Goal: Task Accomplishment & Management: Manage account settings

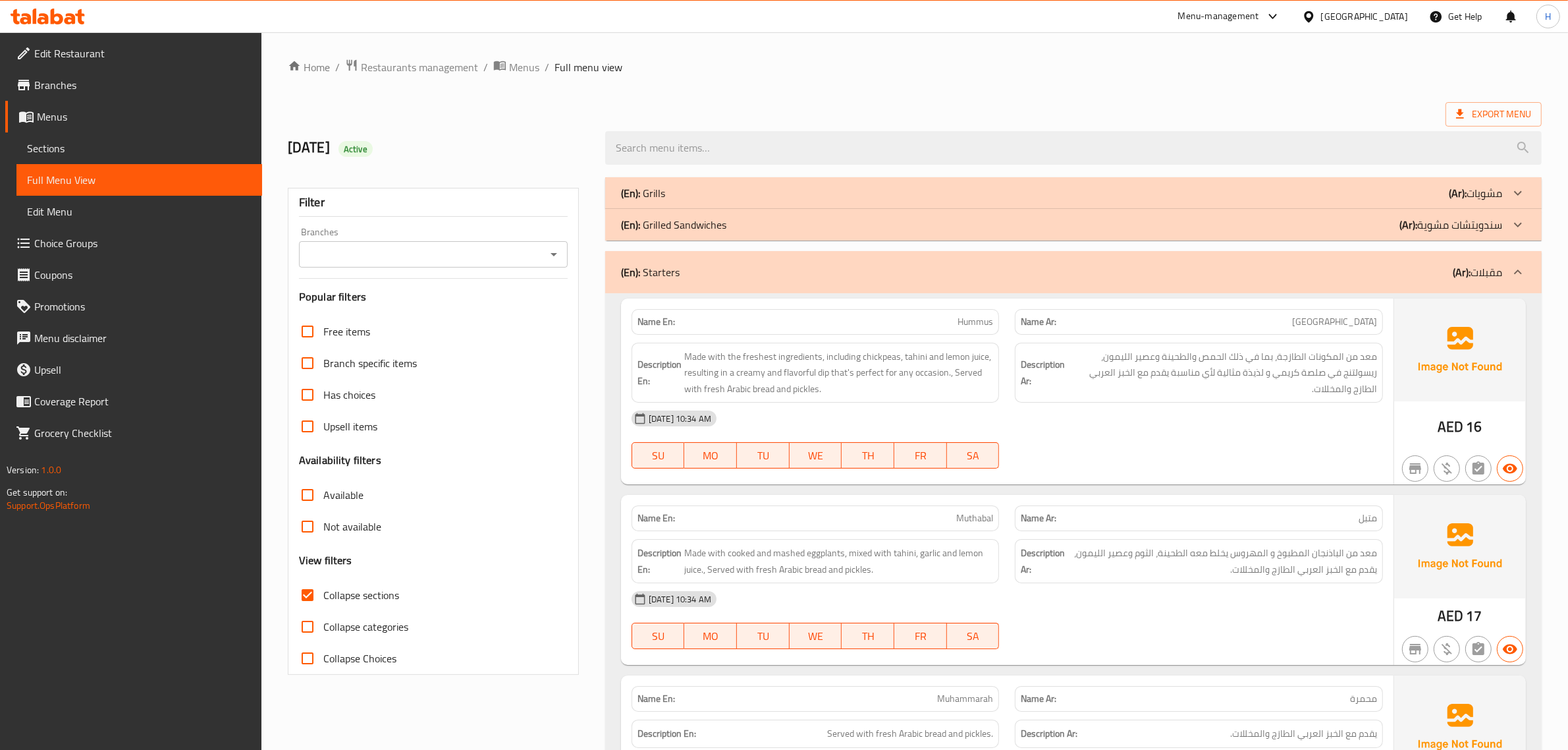
click at [1385, 21] on div "[GEOGRAPHIC_DATA]" at bounding box center [1365, 16] width 87 height 14
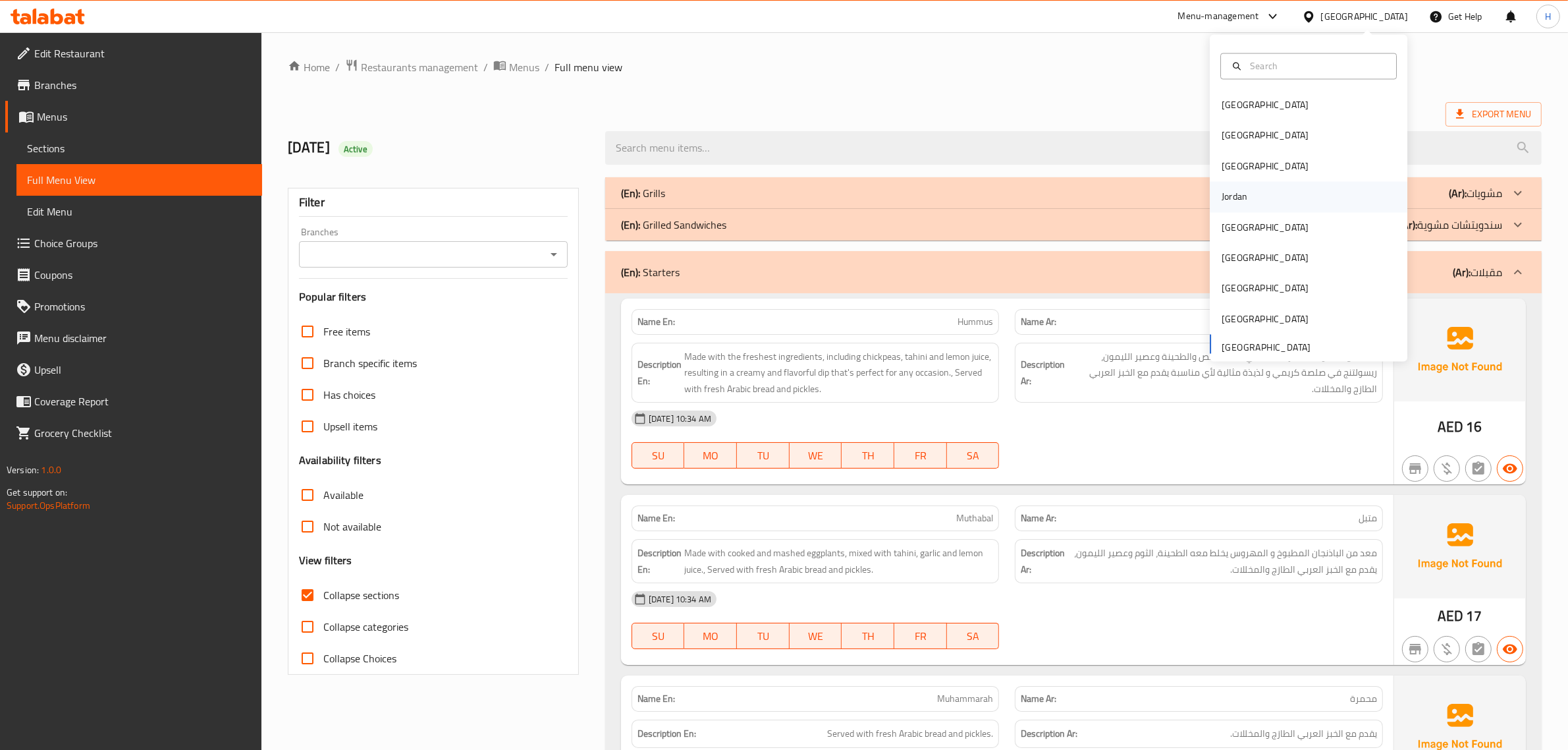
click at [1223, 190] on div "Jordan" at bounding box center [1234, 196] width 26 height 14
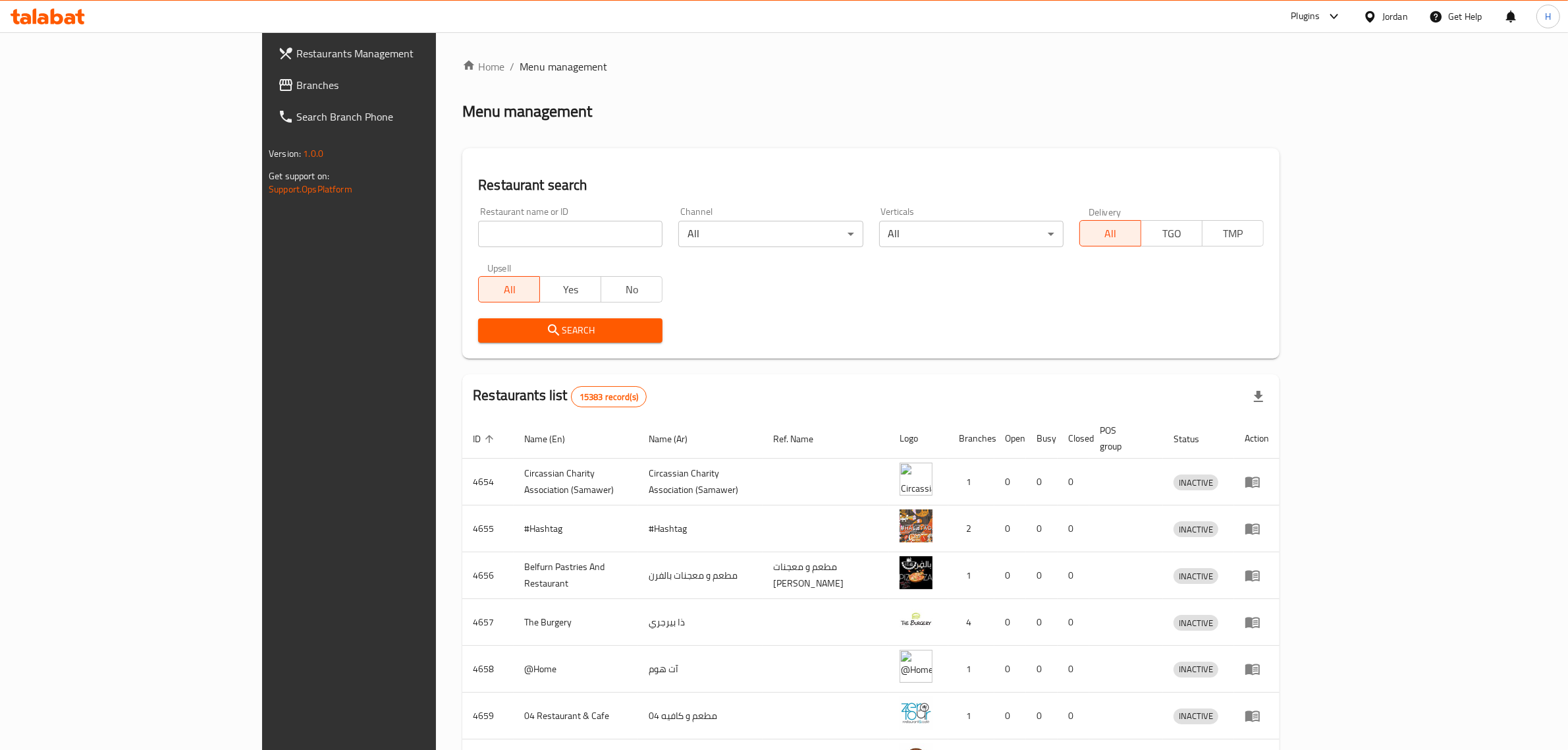
click at [1378, 21] on div at bounding box center [1373, 16] width 19 height 14
click at [1313, 342] on div "[GEOGRAPHIC_DATA]" at bounding box center [1308, 345] width 197 height 30
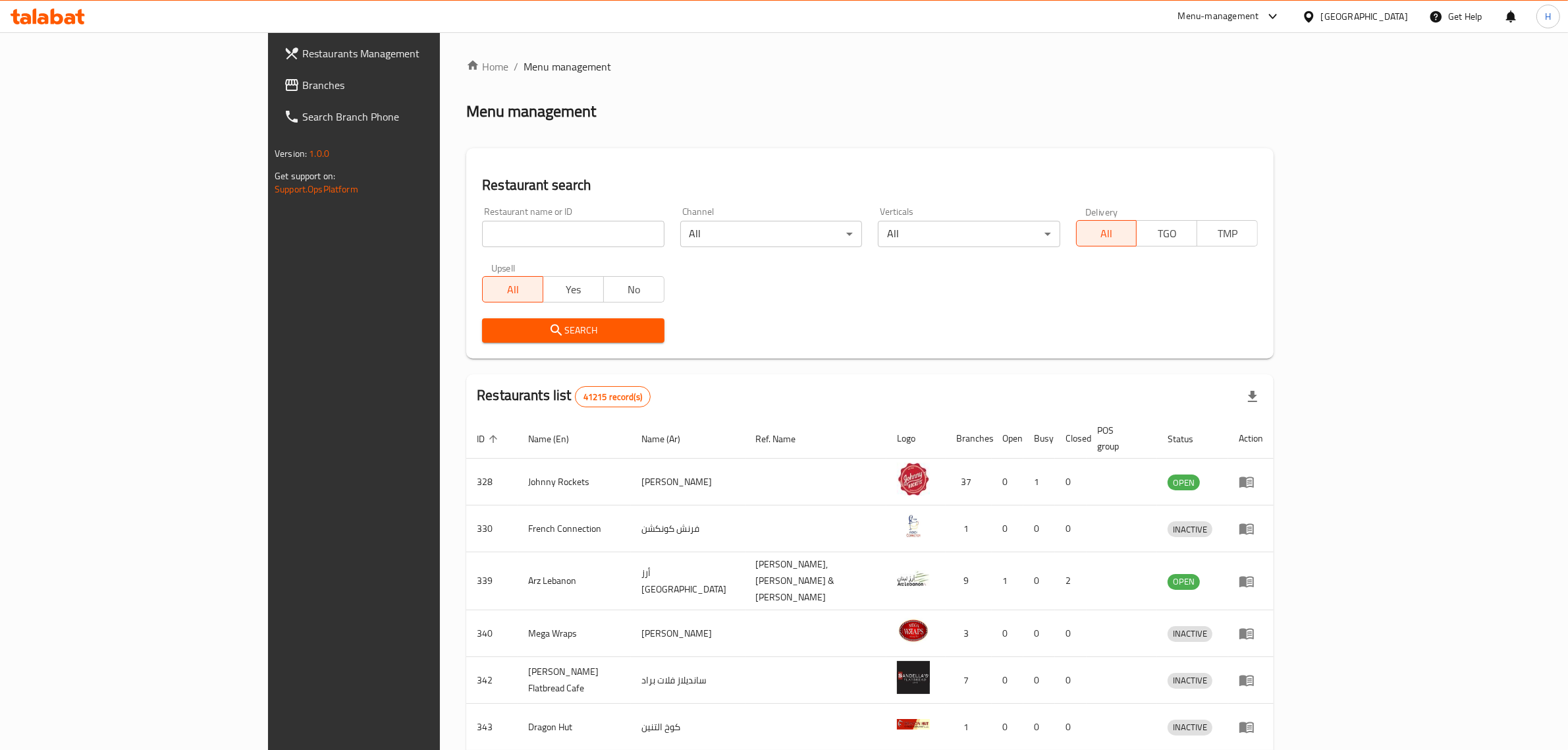
click at [302, 86] on span "Branches" at bounding box center [410, 84] width 217 height 16
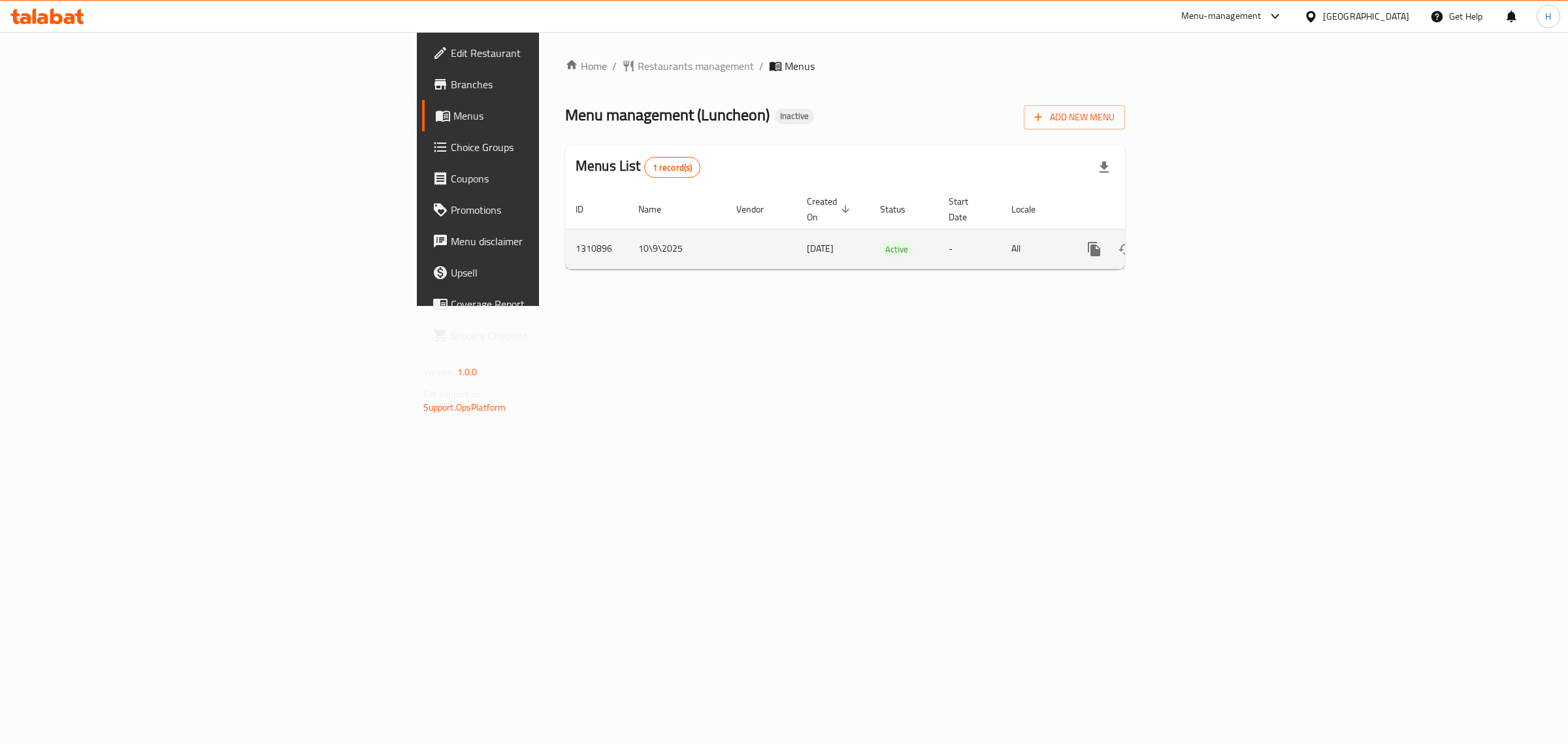
click at [1196, 241] on icon "enhanced table" at bounding box center [1188, 248] width 16 height 16
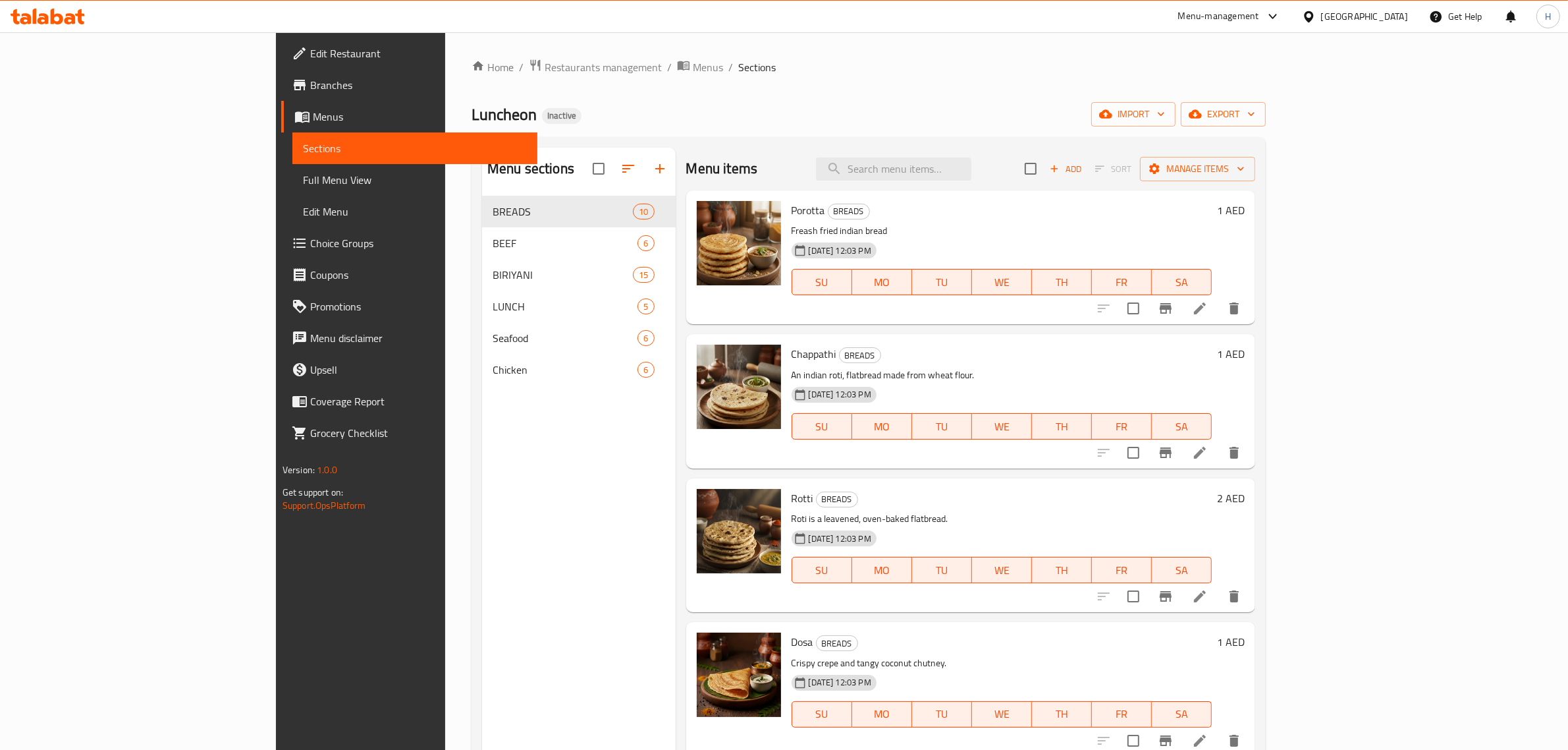
click at [303, 172] on span "Full Menu View" at bounding box center [415, 179] width 225 height 16
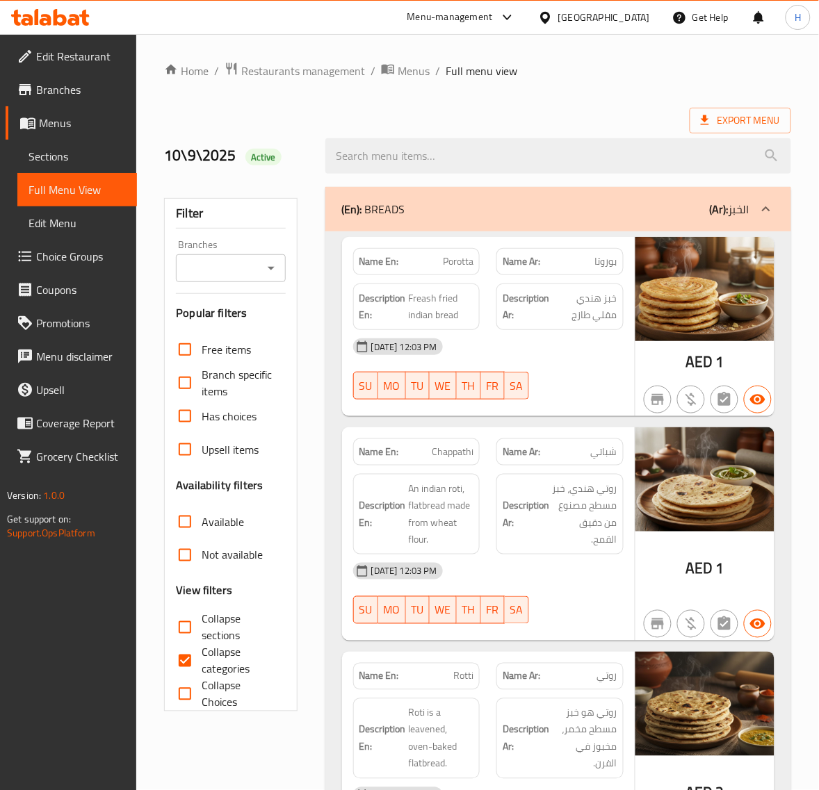
click at [71, 144] on link "Sections" at bounding box center [77, 156] width 120 height 33
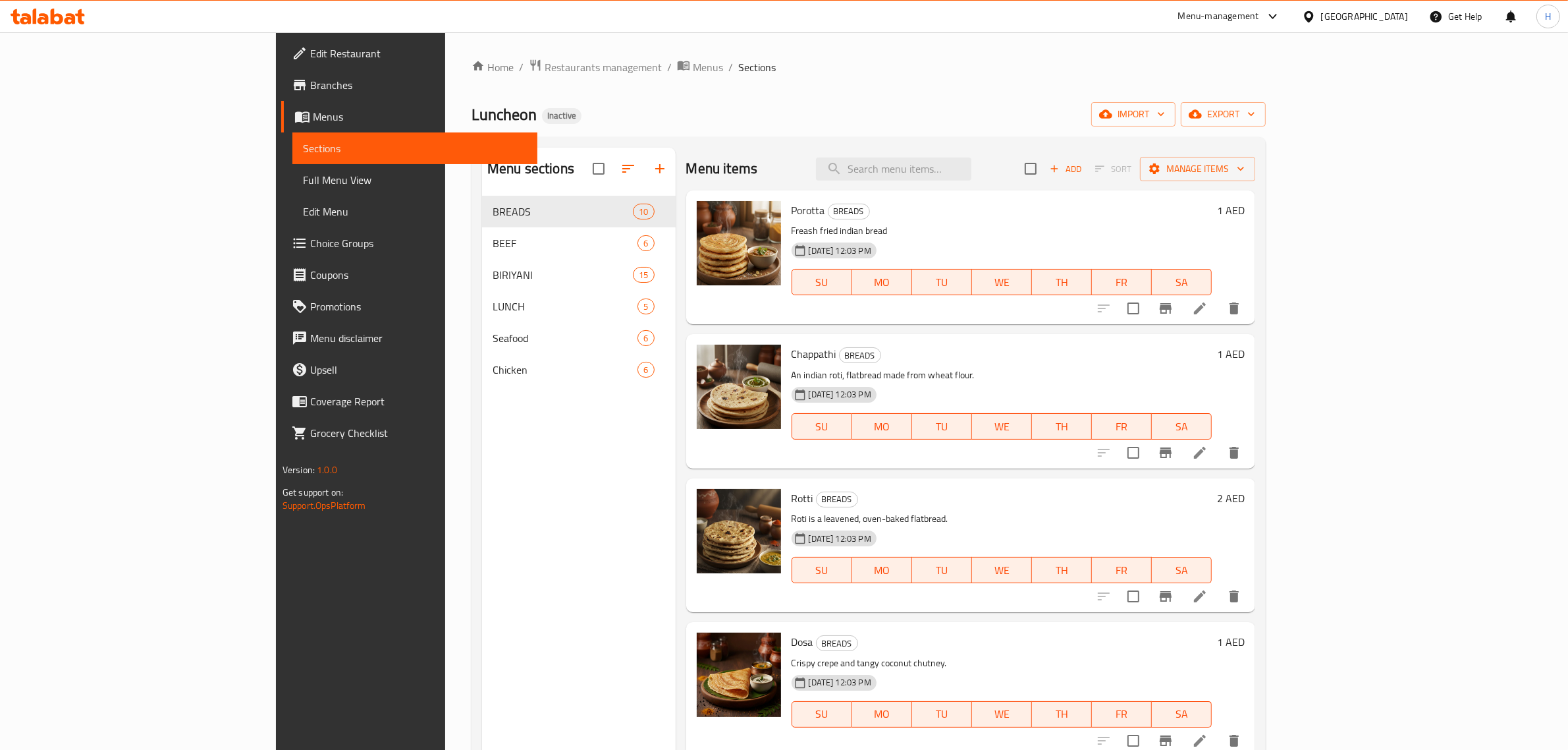
drag, startPoint x: 67, startPoint y: 182, endPoint x: 1020, endPoint y: 0, distance: 970.2
click at [303, 182] on span "Full Menu View" at bounding box center [415, 179] width 225 height 16
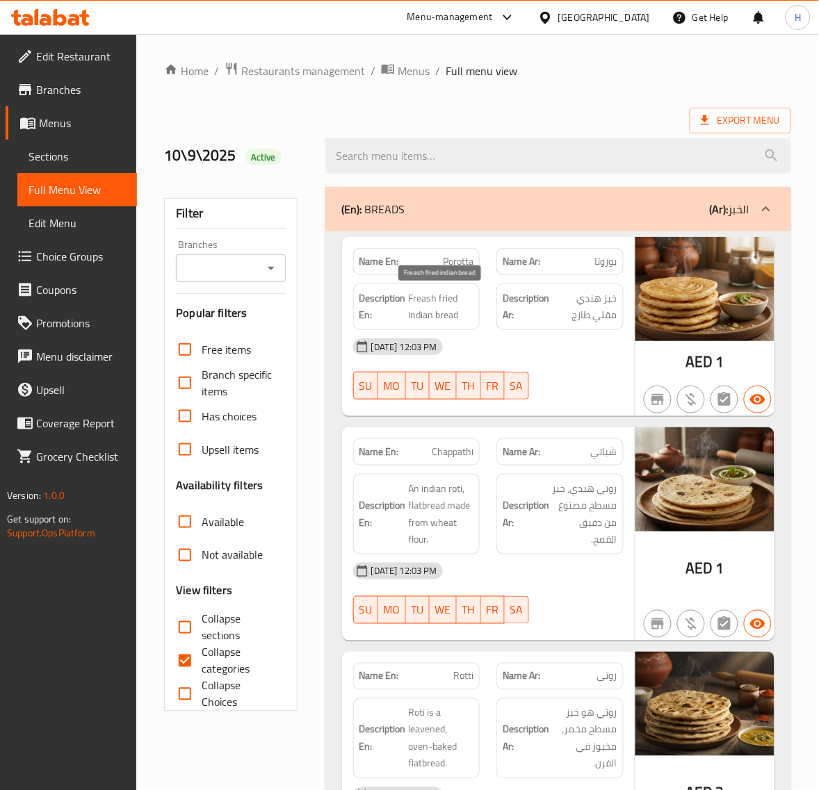
click at [414, 304] on span "Freash fried indian bread" at bounding box center [441, 307] width 65 height 34
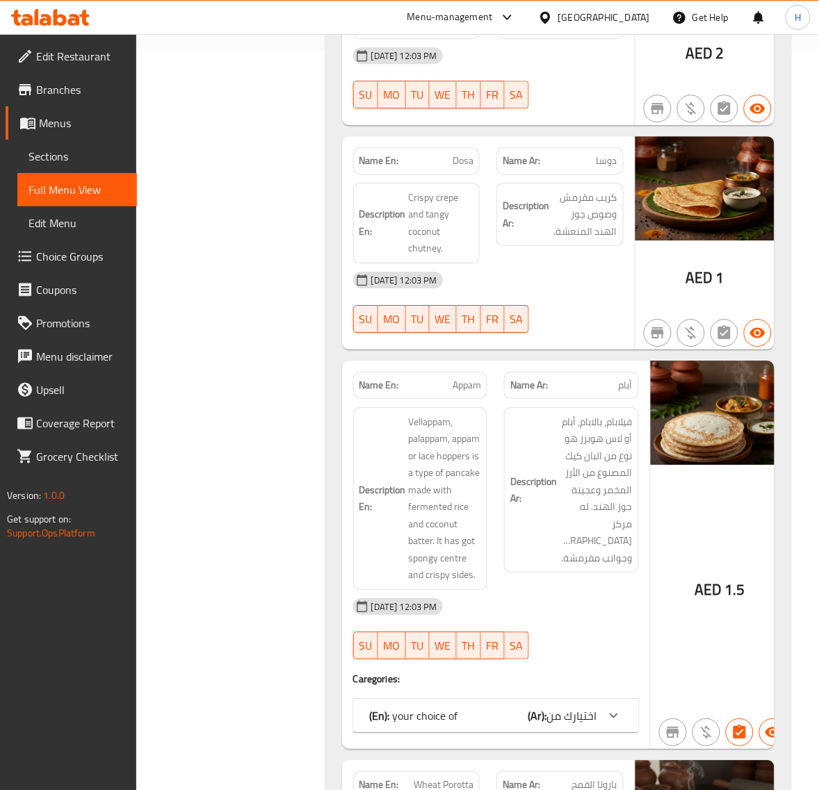
scroll to position [810, 0]
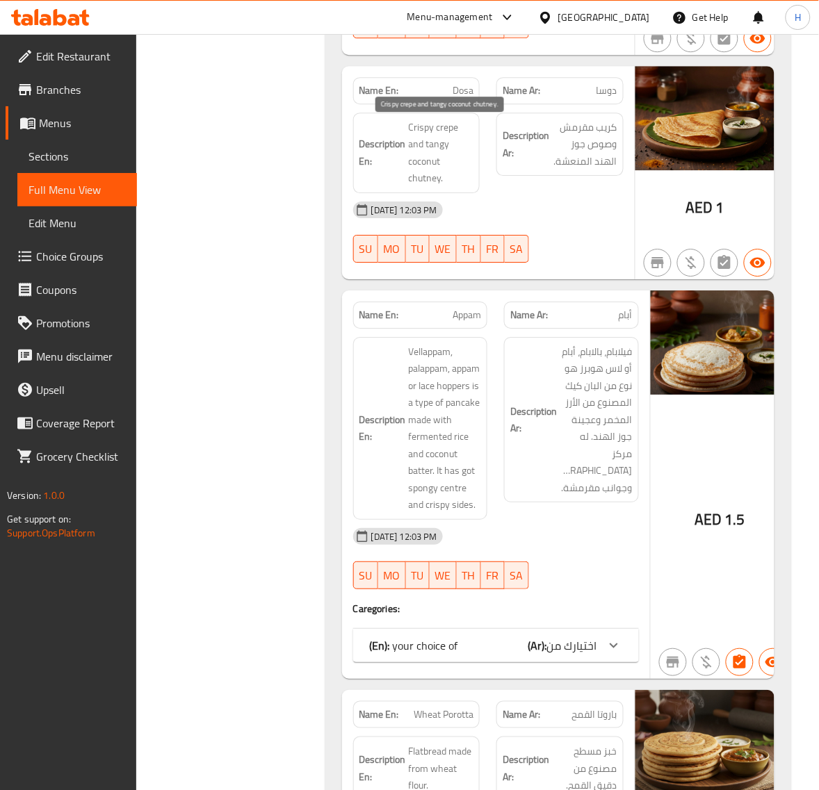
click at [436, 146] on span "Crispy crepe and tangy coconut chutney." at bounding box center [441, 153] width 65 height 68
copy span "tangy"
click at [470, 85] on span "Dosa" at bounding box center [462, 90] width 21 height 15
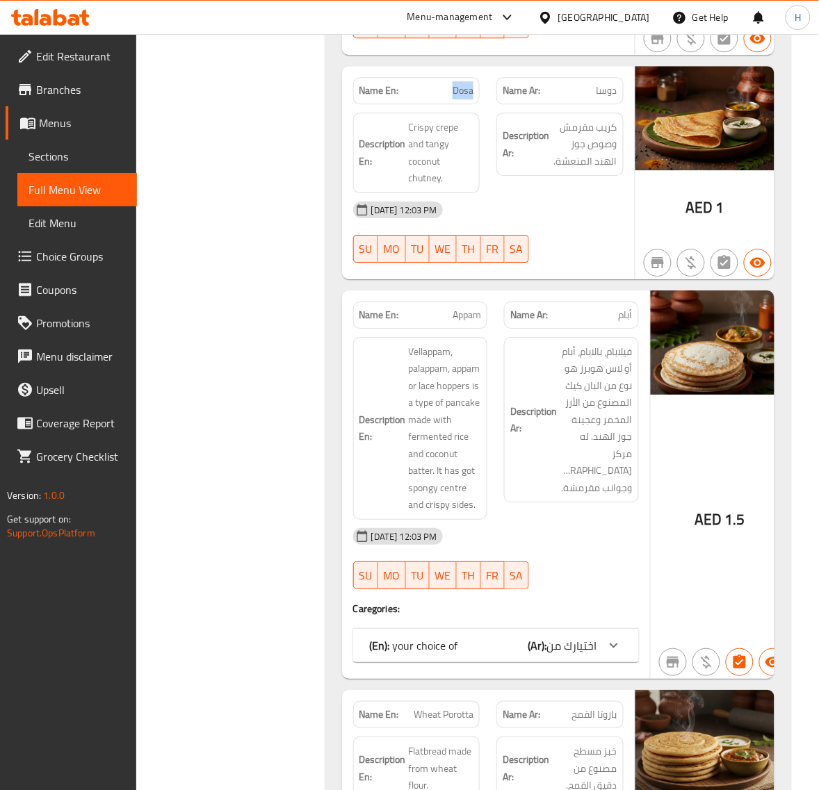
copy span "Dosa"
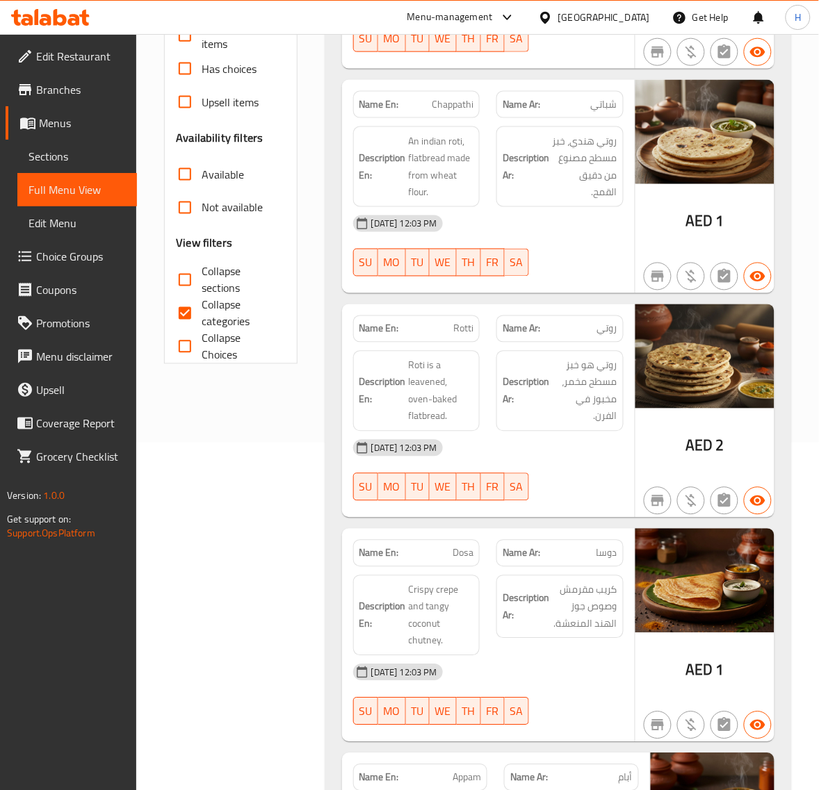
scroll to position [115, 0]
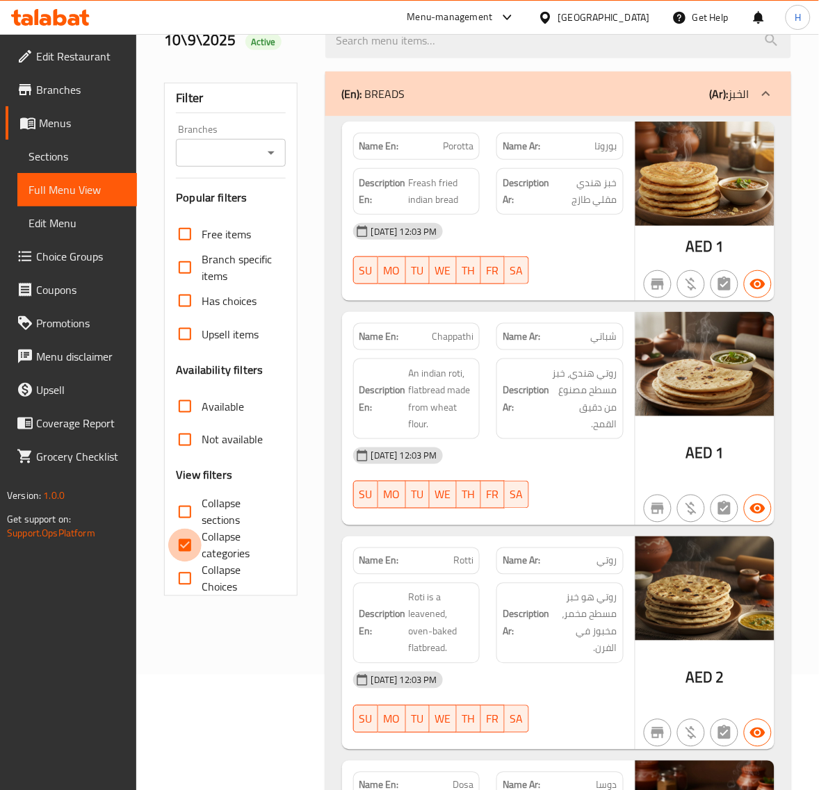
click at [199, 534] on input "Collapse categories" at bounding box center [184, 545] width 33 height 33
checkbox input "false"
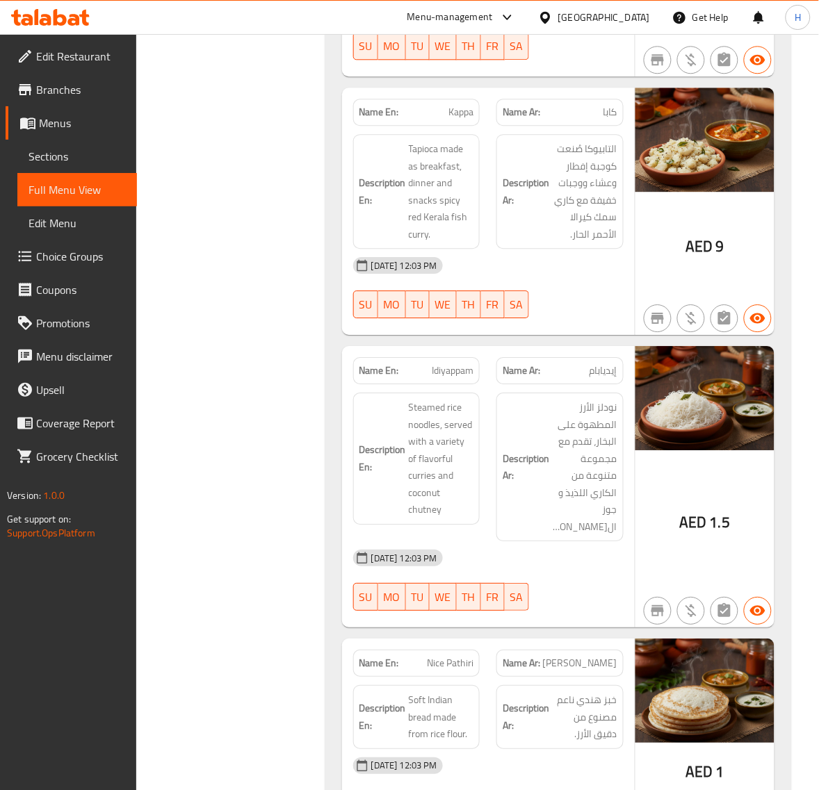
scroll to position [1795, 0]
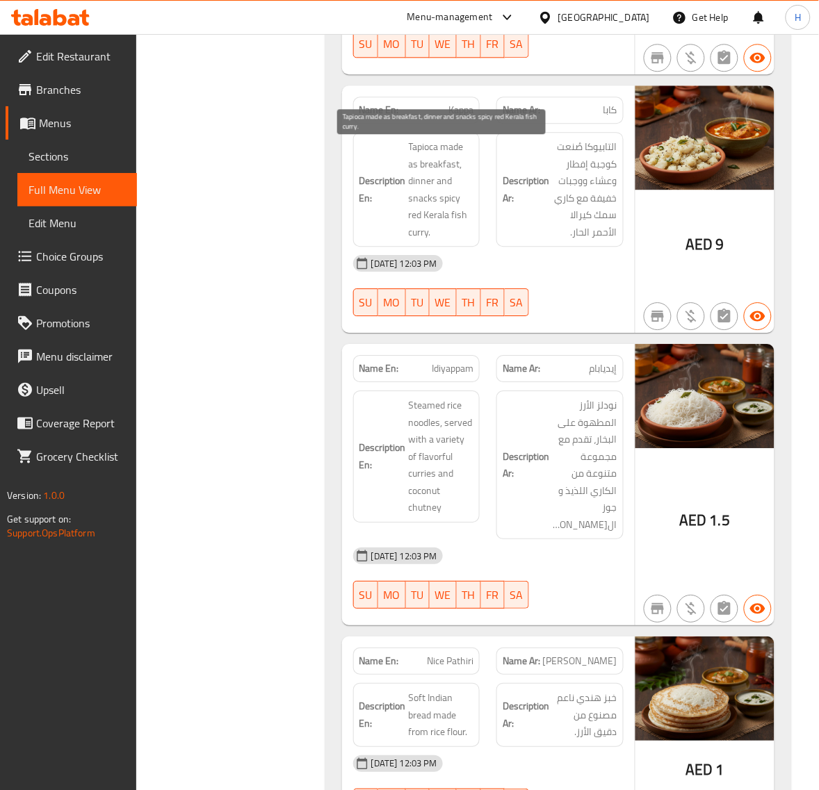
click at [450, 162] on span "Tapioca made as breakfast, dinner and snacks spicy red Kerala fish curry." at bounding box center [441, 189] width 65 height 102
click at [455, 117] on span "Kappa" at bounding box center [460, 110] width 25 height 15
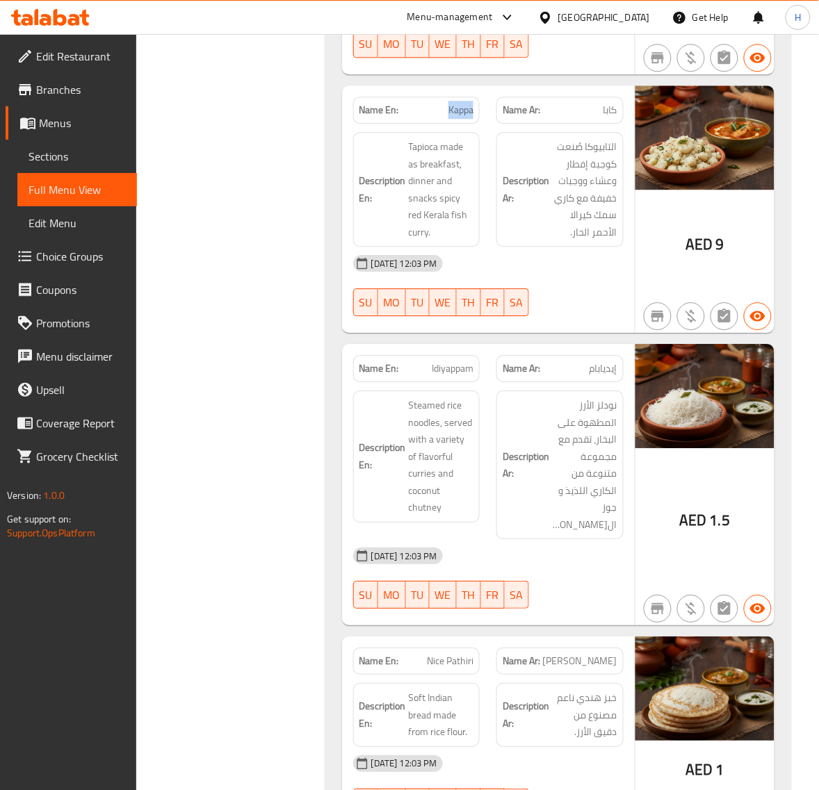
copy span "Kappa"
click at [460, 115] on span "Kappa" at bounding box center [460, 110] width 25 height 15
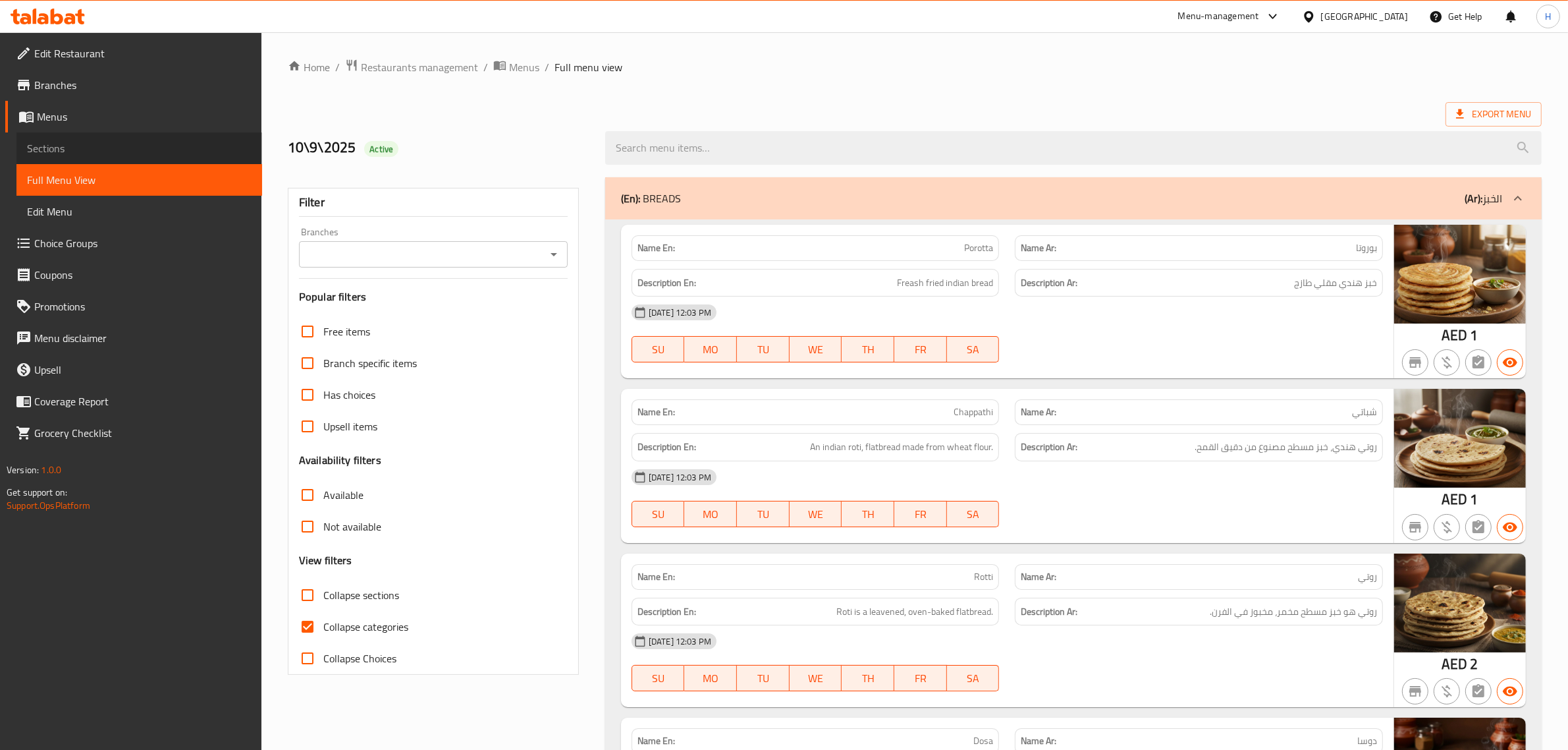
click at [123, 142] on span "Sections" at bounding box center [138, 148] width 225 height 16
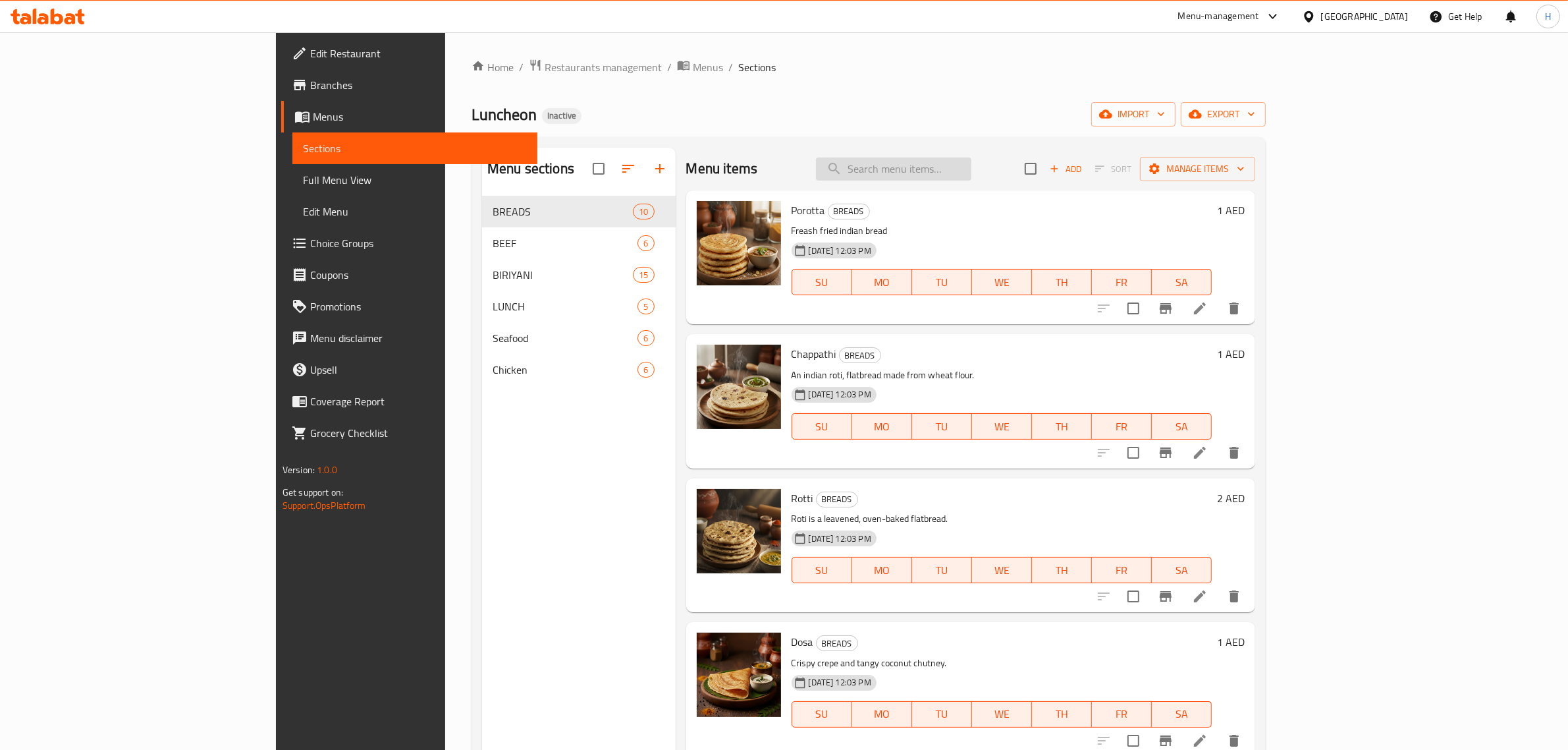
click at [966, 178] on input "search" at bounding box center [894, 169] width 155 height 23
paste input "Dosa"
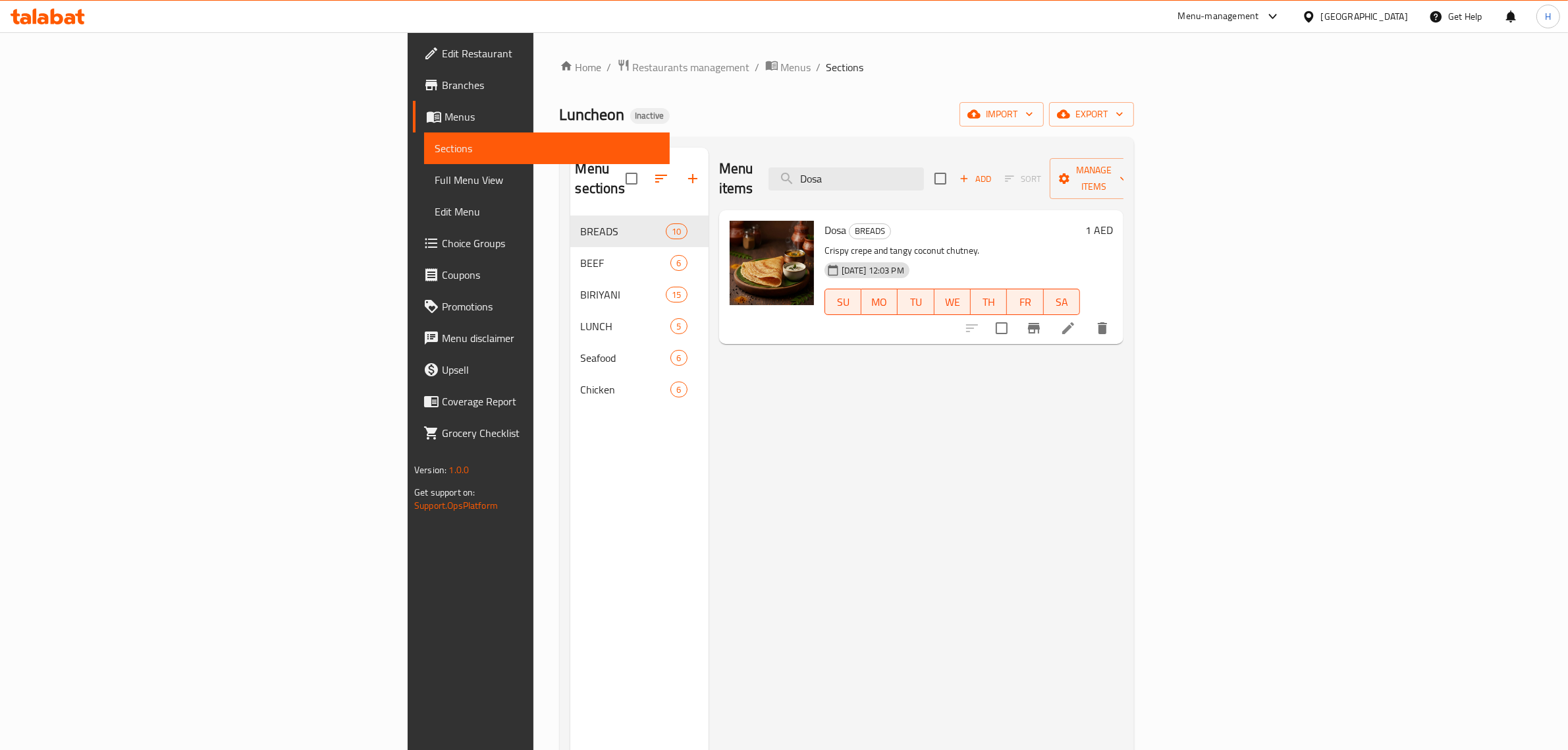
type input "Dosa"
click at [1076, 320] on icon at bounding box center [1068, 328] width 16 height 16
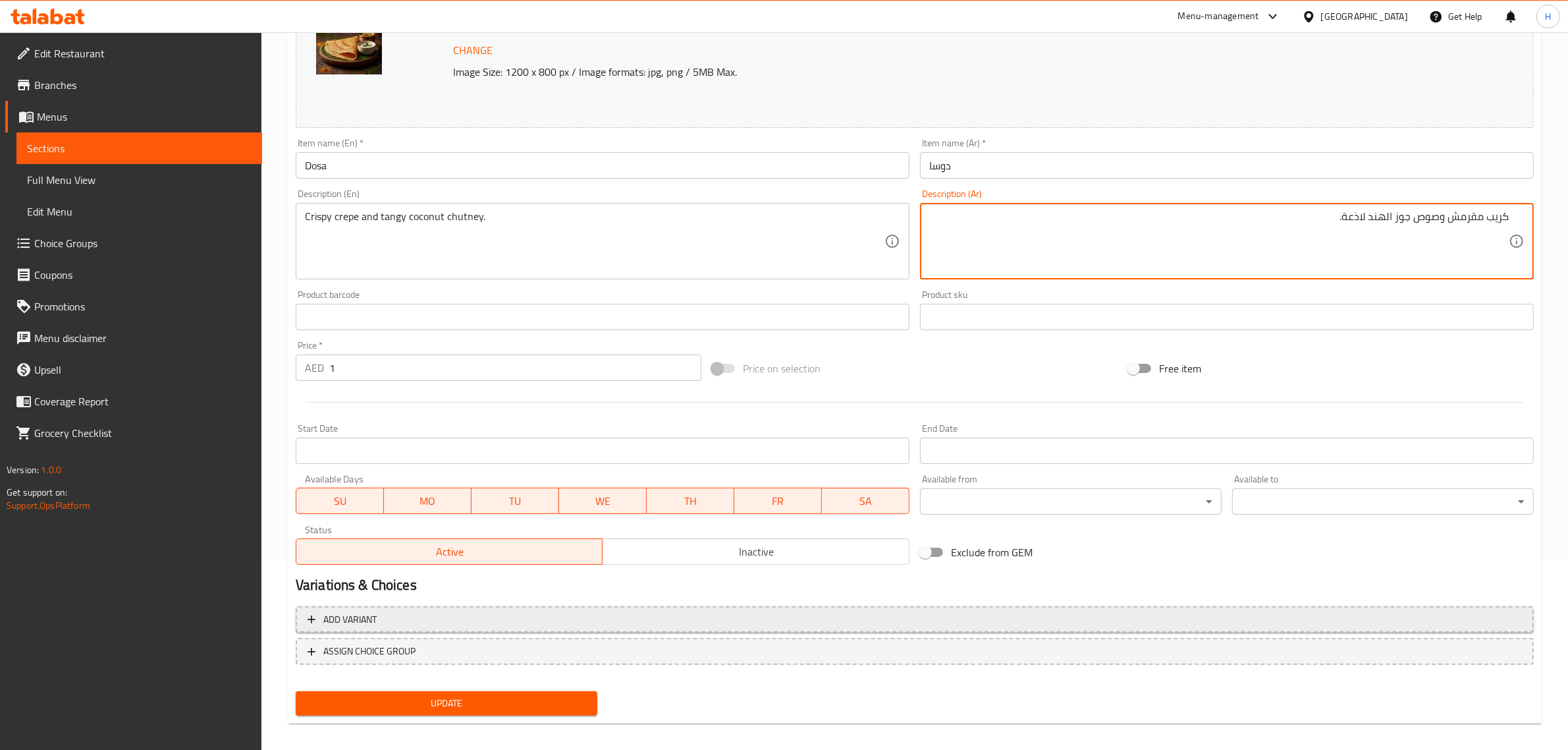
scroll to position [198, 0]
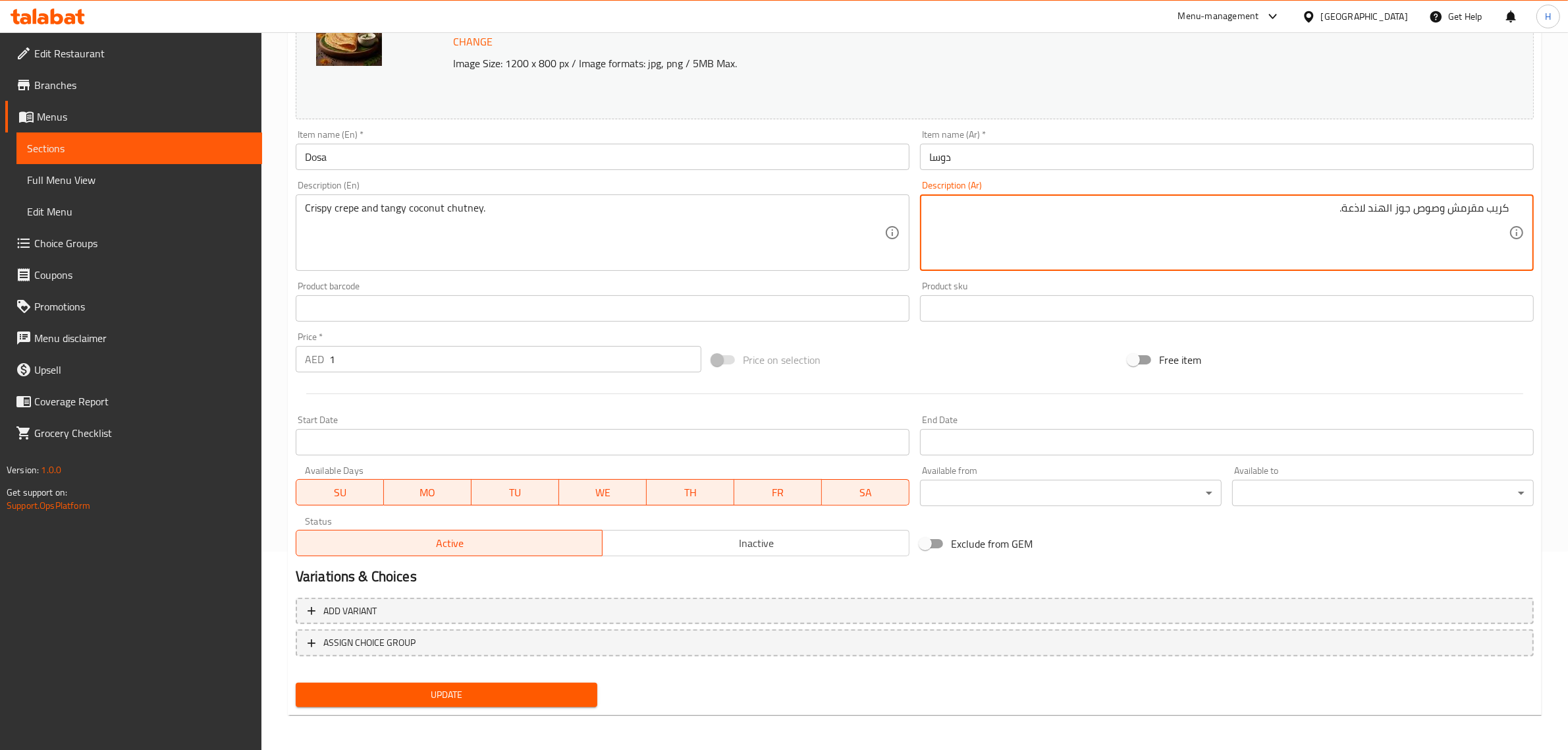
type textarea "كريب مقرمش وصوص جوز الهند لاذعة."
click at [500, 697] on span "Update" at bounding box center [447, 694] width 281 height 16
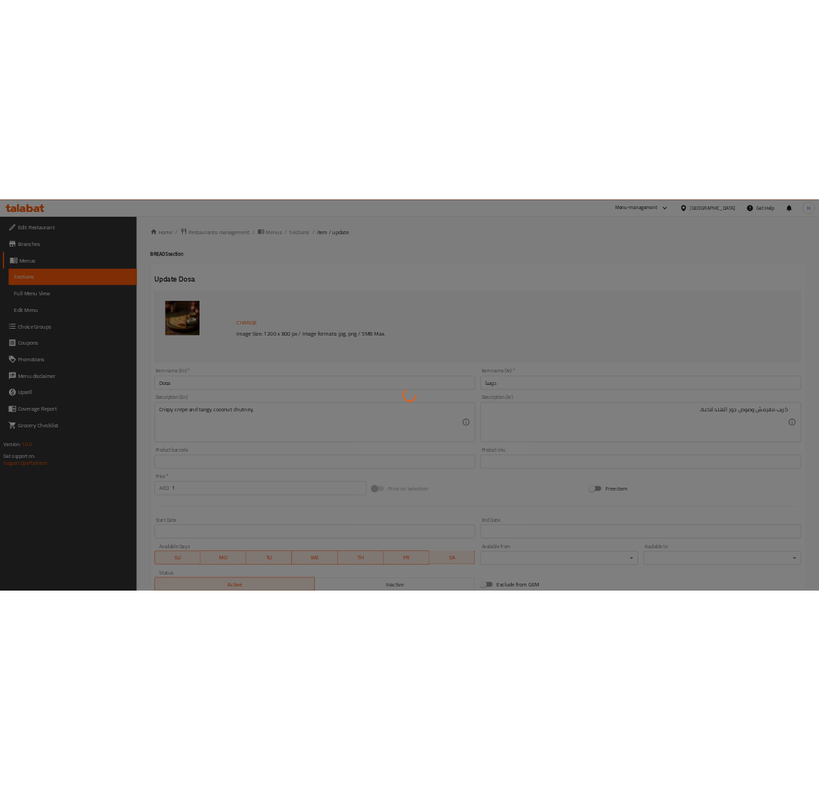
scroll to position [0, 0]
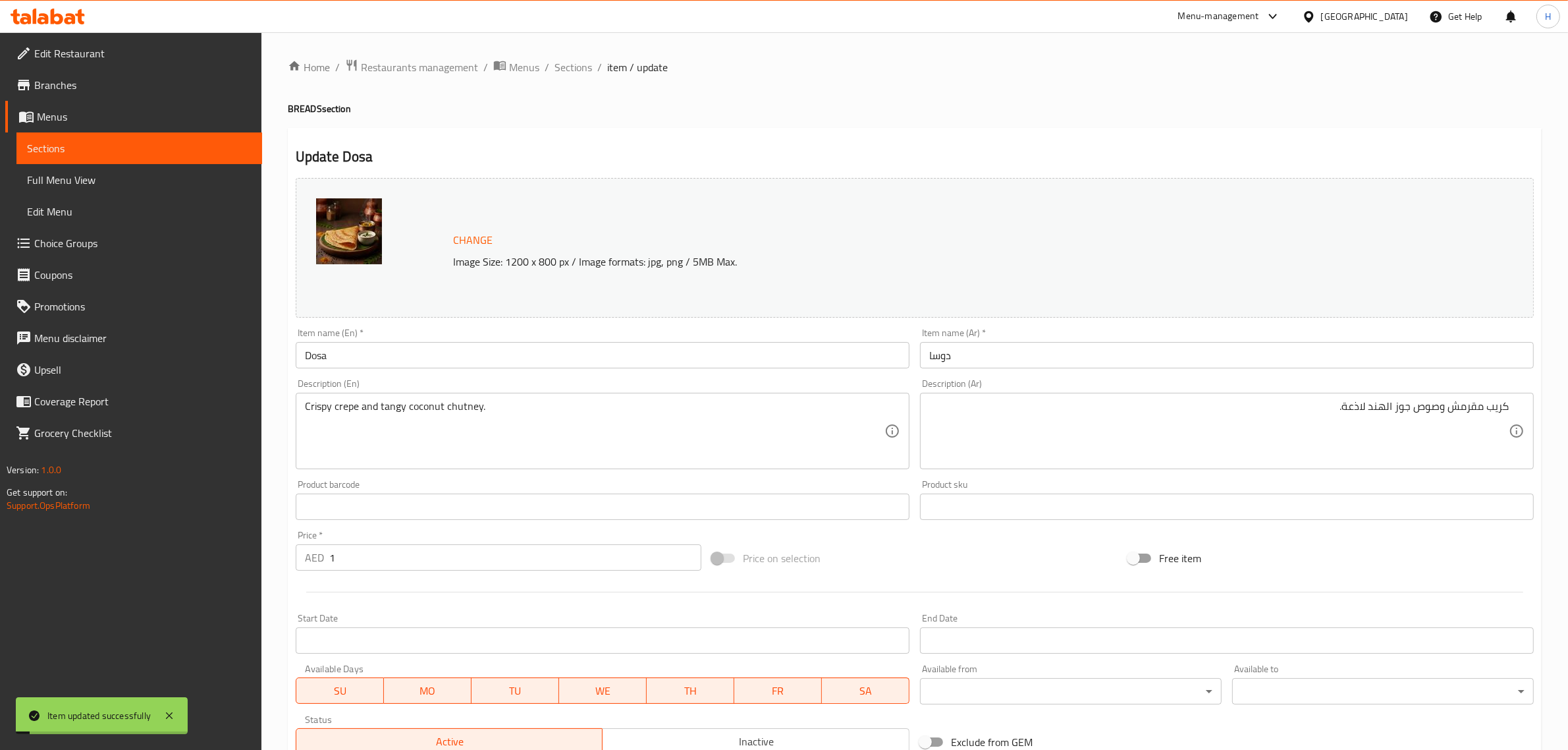
drag, startPoint x: 587, startPoint y: 62, endPoint x: 767, endPoint y: 7, distance: 188.2
click at [586, 62] on span "Sections" at bounding box center [574, 67] width 38 height 16
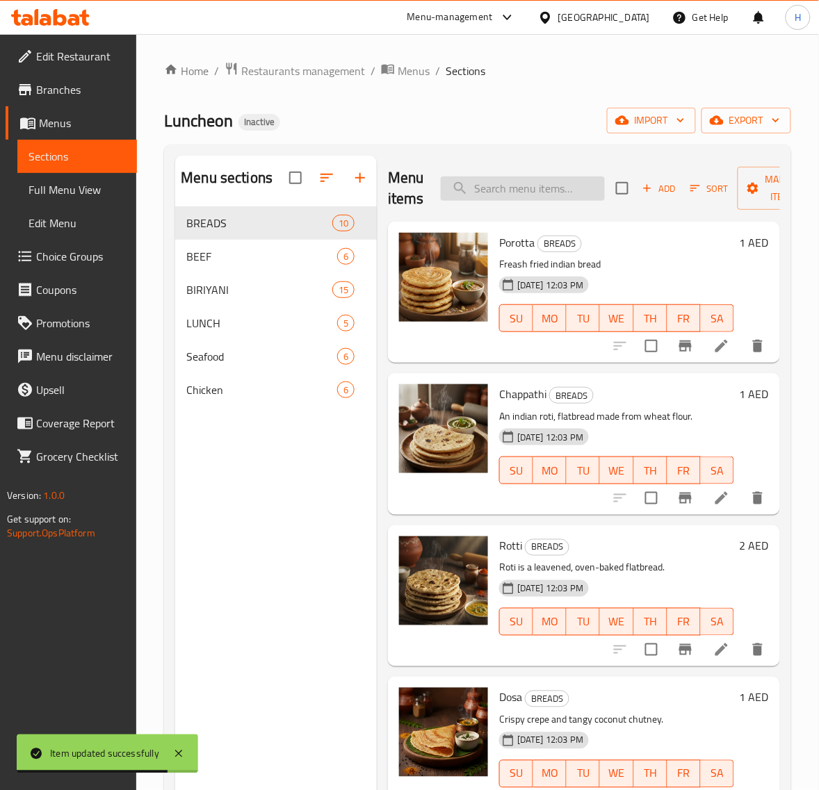
click at [538, 195] on input "search" at bounding box center [523, 188] width 164 height 24
paste input "Kappa"
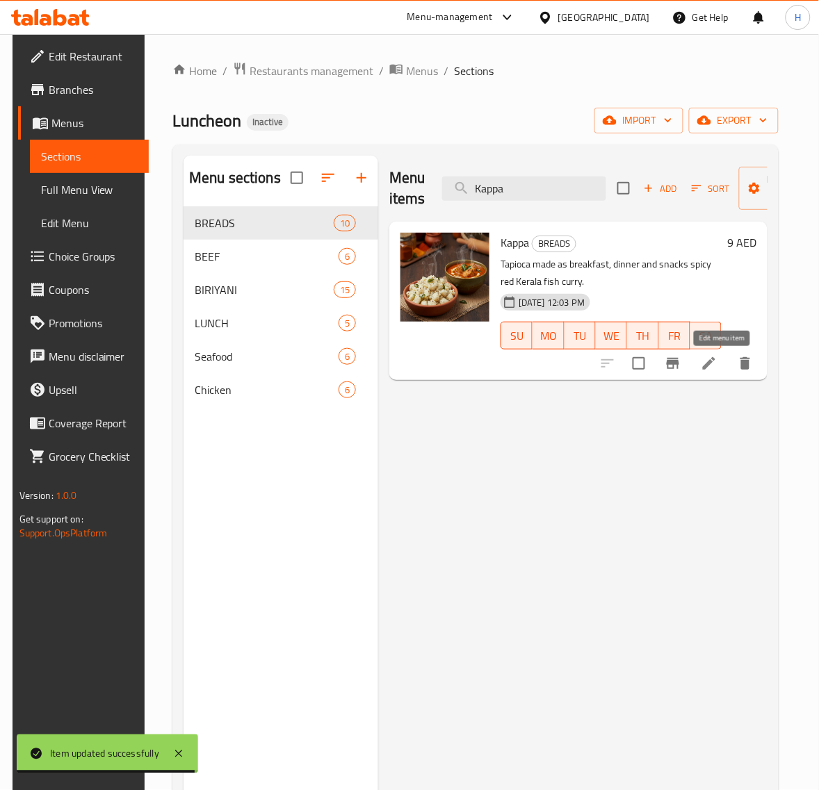
type input "Kappa"
click at [717, 356] on icon at bounding box center [708, 363] width 17 height 17
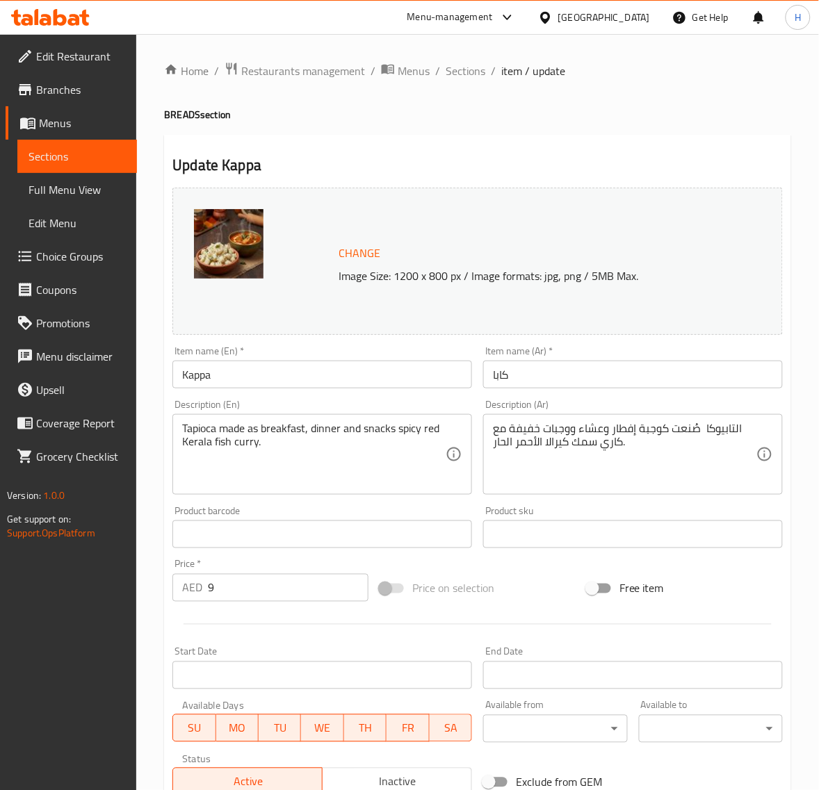
click at [660, 429] on textarea "التابيوكا صُنعت كوجبة إفطار وعشاء ووجبات خفيفة مع كاري سمك كيرالا الأحمر الحار." at bounding box center [624, 455] width 263 height 66
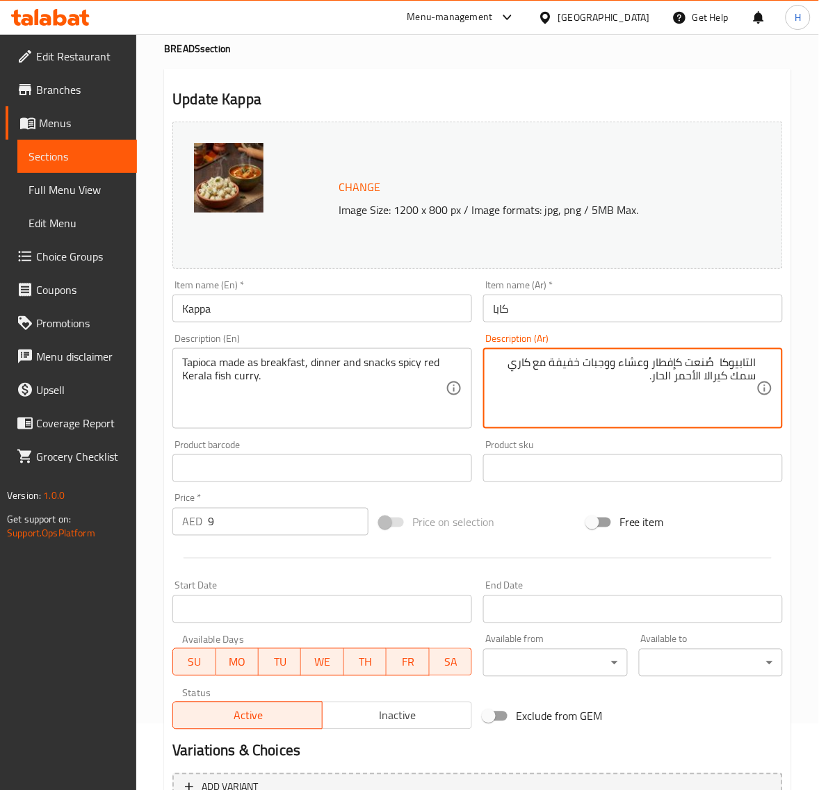
scroll to position [210, 0]
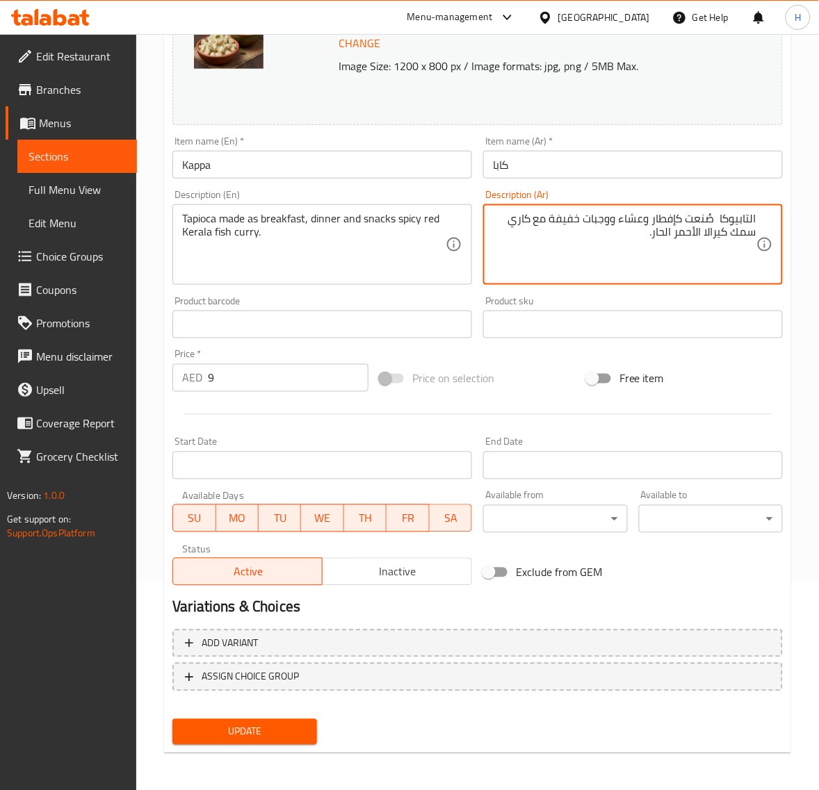
type textarea "التابيوكا صُنعت كإفطار وعشاء ووجبات خفيفة مع كاري سمك كيرالا الأحمر الحار."
click at [257, 731] on span "Update" at bounding box center [244, 731] width 122 height 17
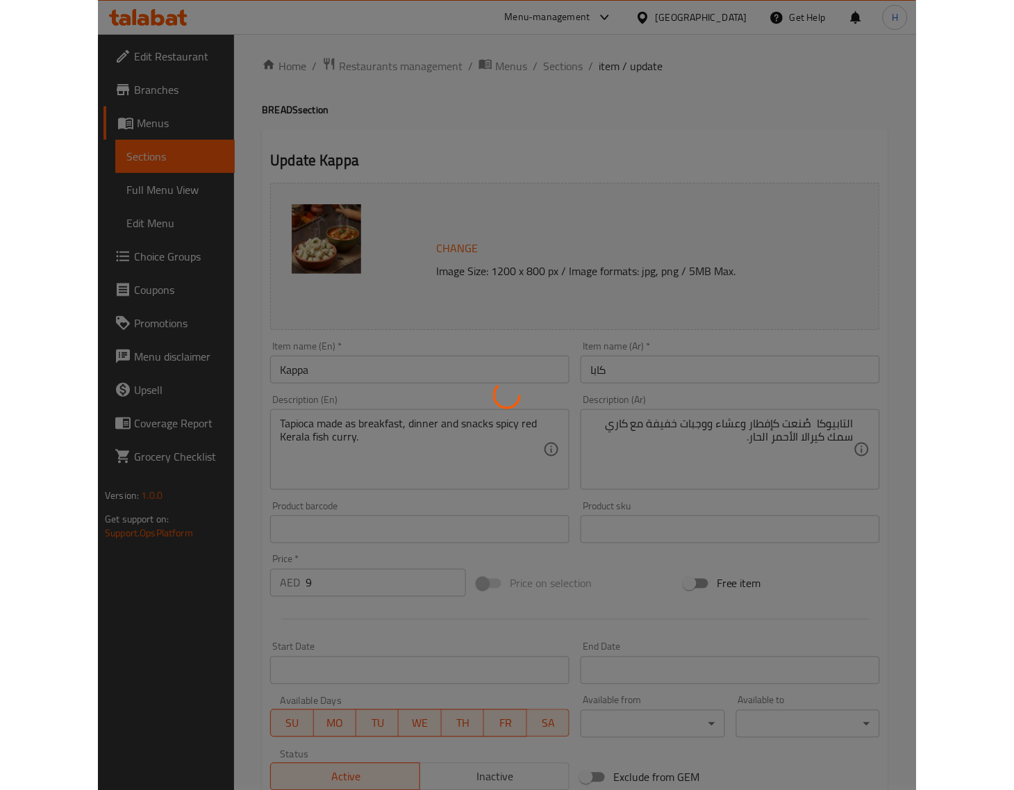
scroll to position [0, 0]
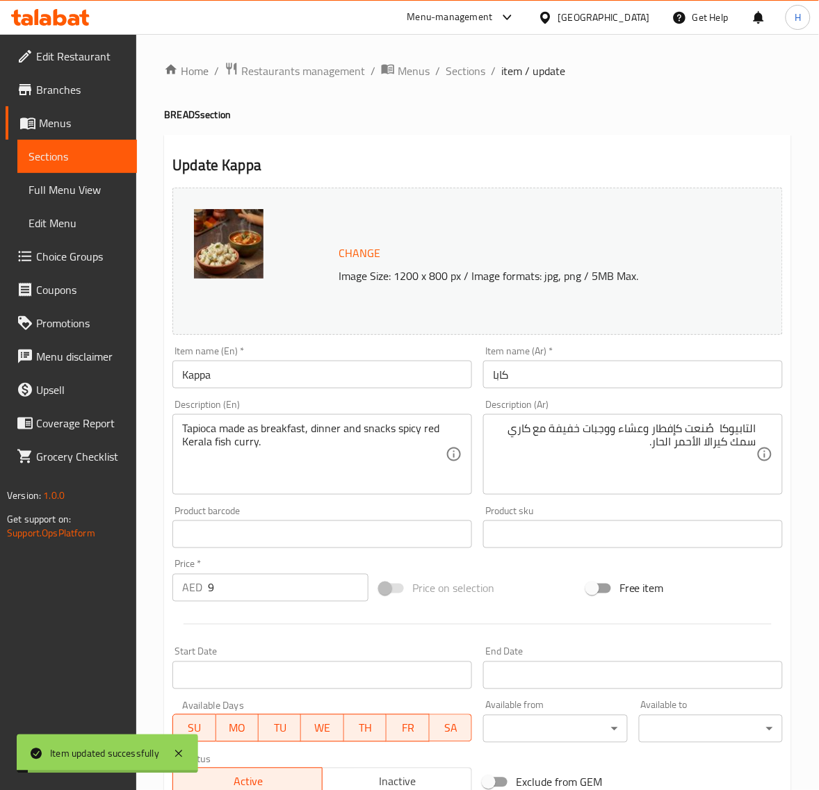
drag, startPoint x: 481, startPoint y: 67, endPoint x: 438, endPoint y: 2, distance: 78.2
click at [481, 67] on span "Sections" at bounding box center [465, 71] width 40 height 17
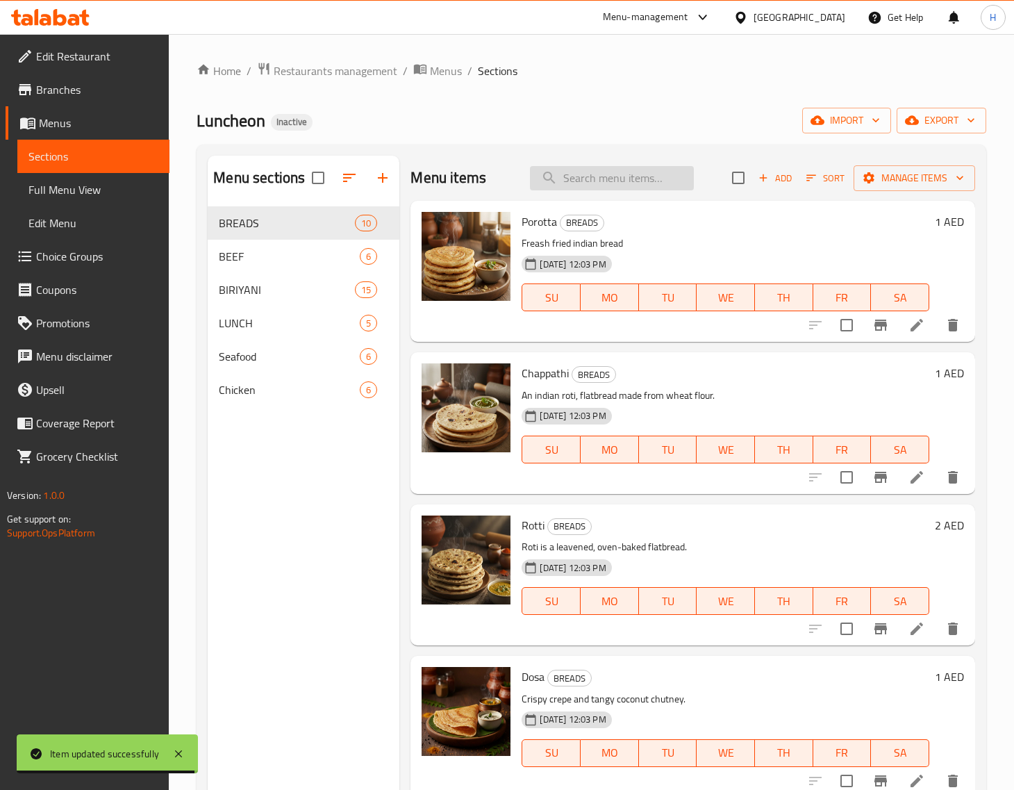
click at [641, 172] on input "search" at bounding box center [612, 178] width 164 height 24
paste input "Beef Masala"
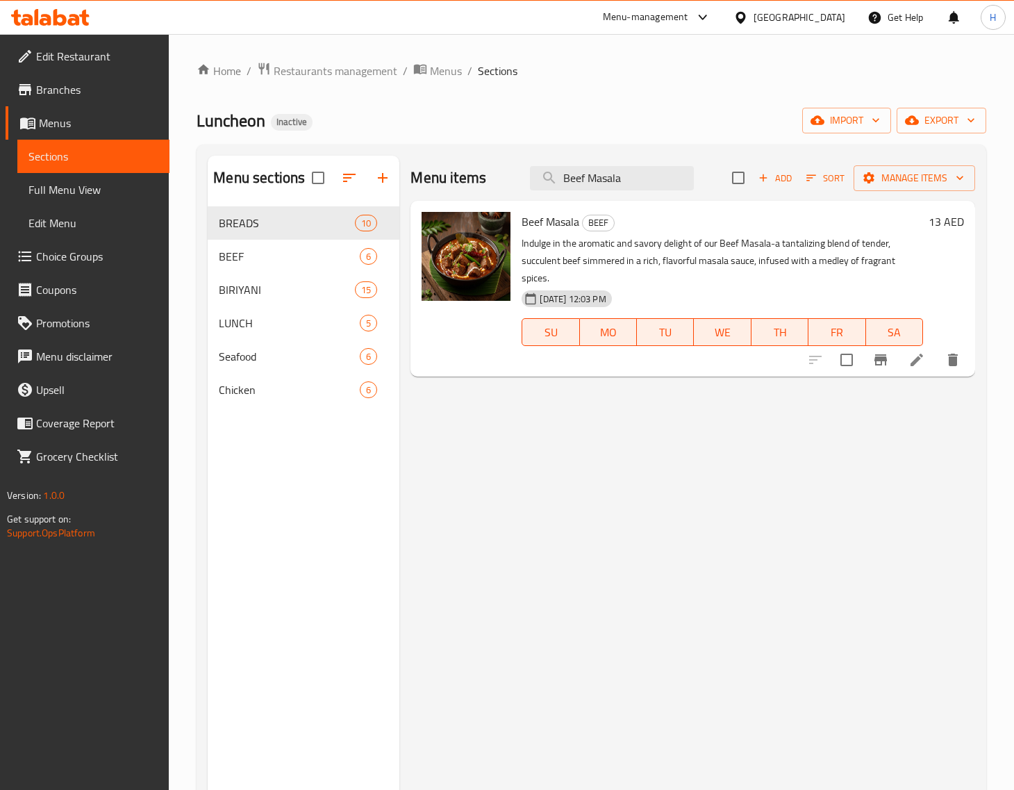
type input "Beef Masala"
click at [907, 347] on li at bounding box center [917, 359] width 39 height 25
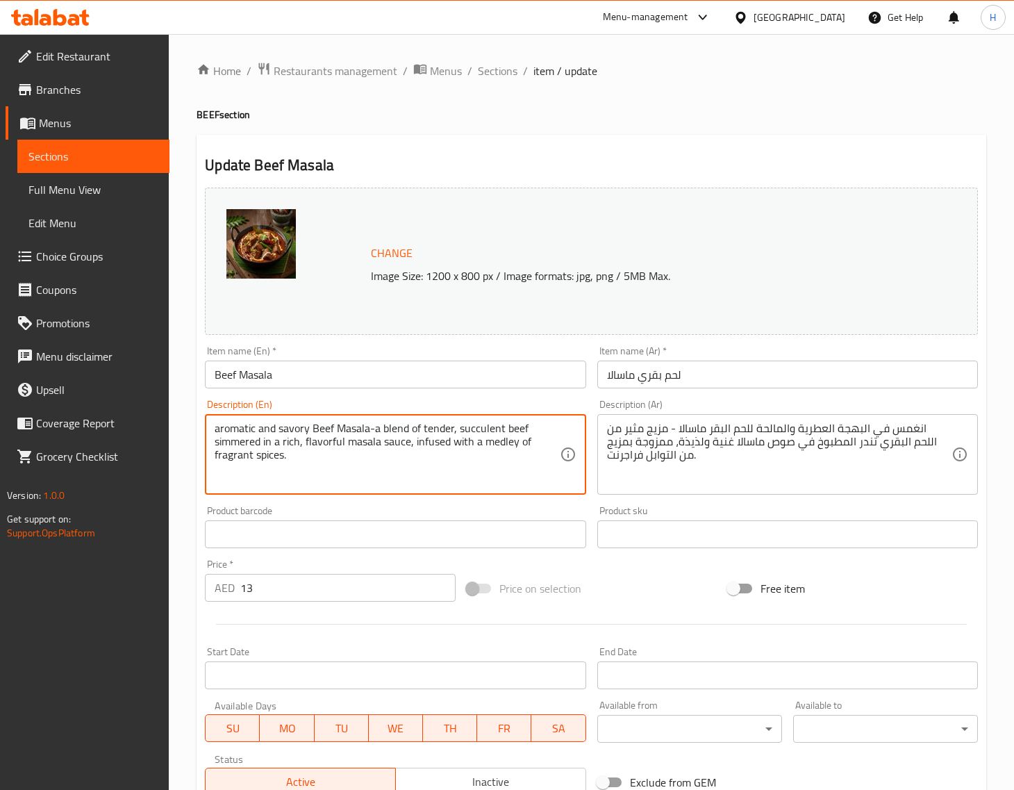
type textarea "aromatic and savory Beef Masala-a blend of tender, succulent beef simmered in a…"
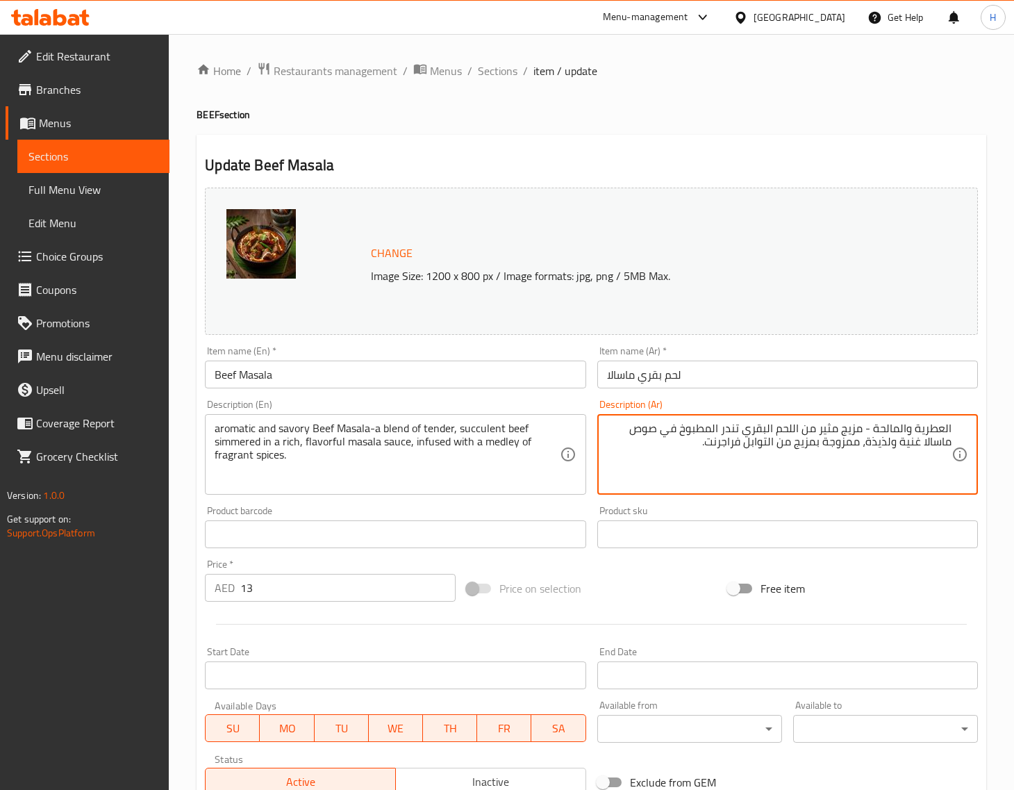
paste textarea "للحم البقر ماسالا"
type textarea "لحم البقر ماسالا العطري والمالح - مزيج من اللحم البقري العصاري تندر المطبوخ في …"
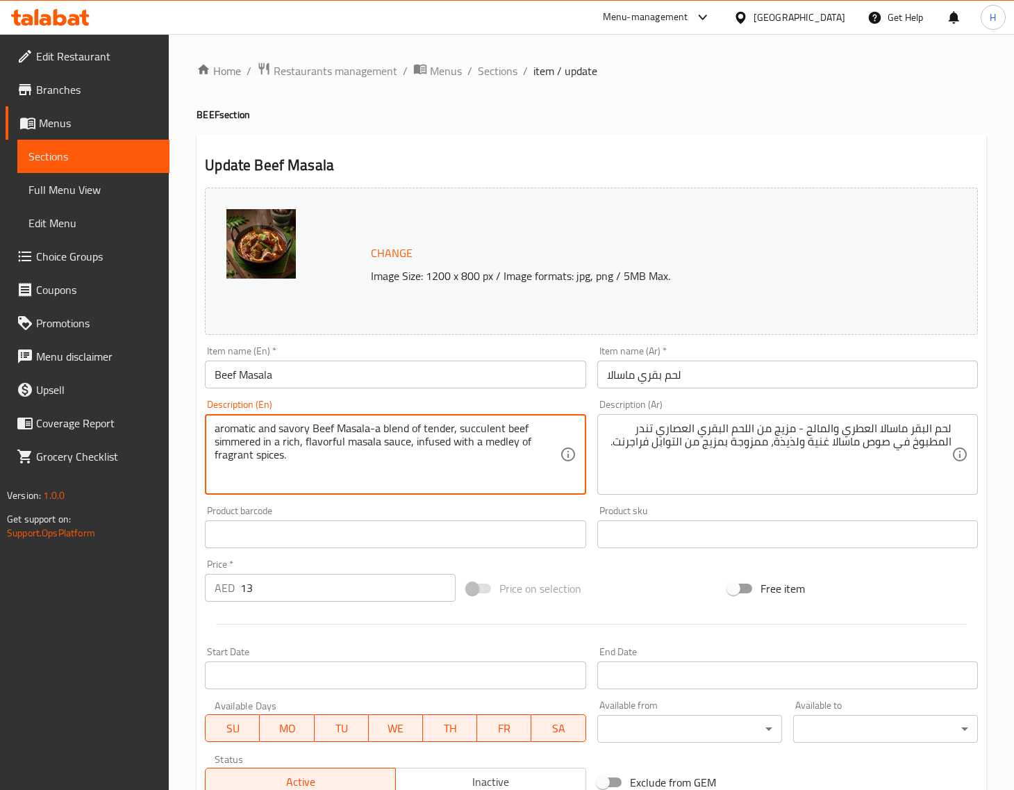
click at [328, 445] on textarea "aromatic and savory Beef Masala-a blend of tender, succulent beef simmered in a…" at bounding box center [387, 455] width 345 height 66
type textarea "aromatic and savory Beef Masala-a blend of tender, succulent beef simmered in a…"
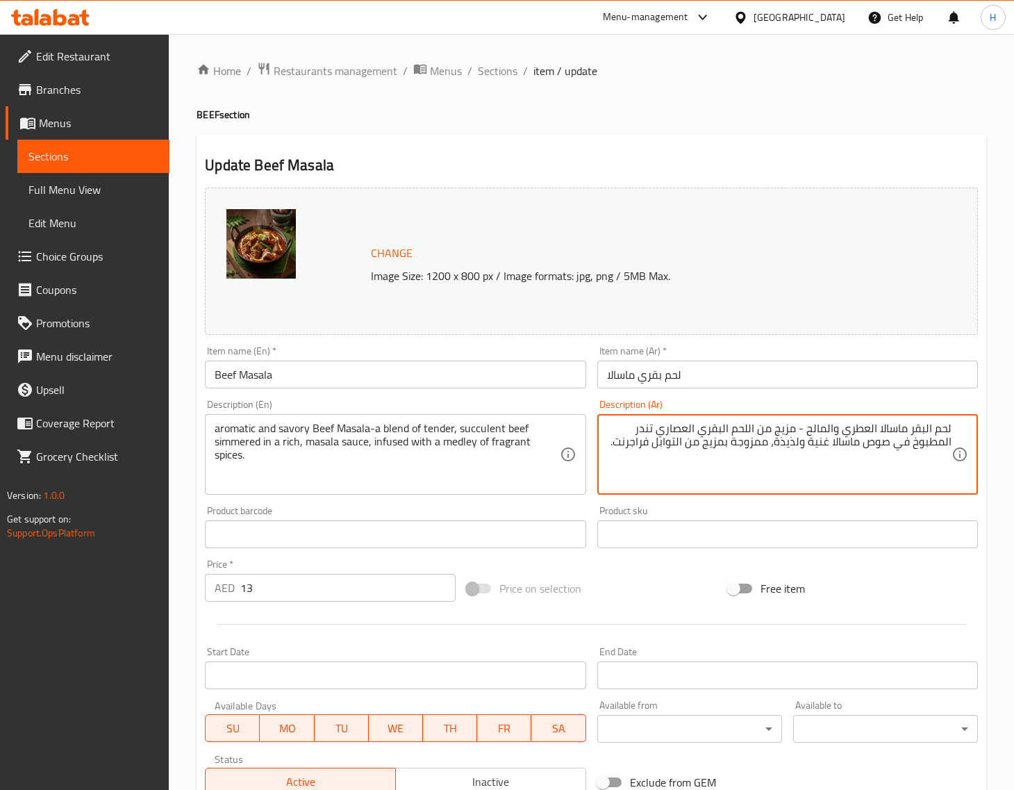
click at [789, 446] on textarea "لحم البقر ماسالا العطري والمالح - مزيج من اللحم البقري العصاري تندر المطبوخ في …" at bounding box center [779, 455] width 345 height 66
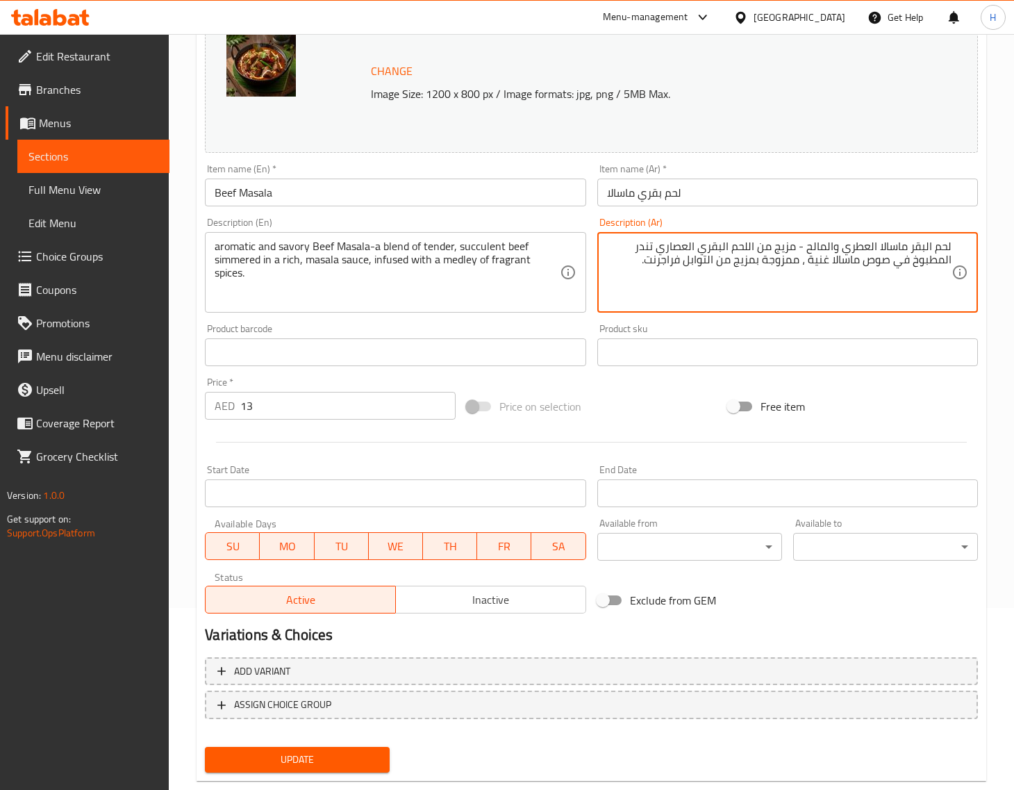
scroll to position [210, 0]
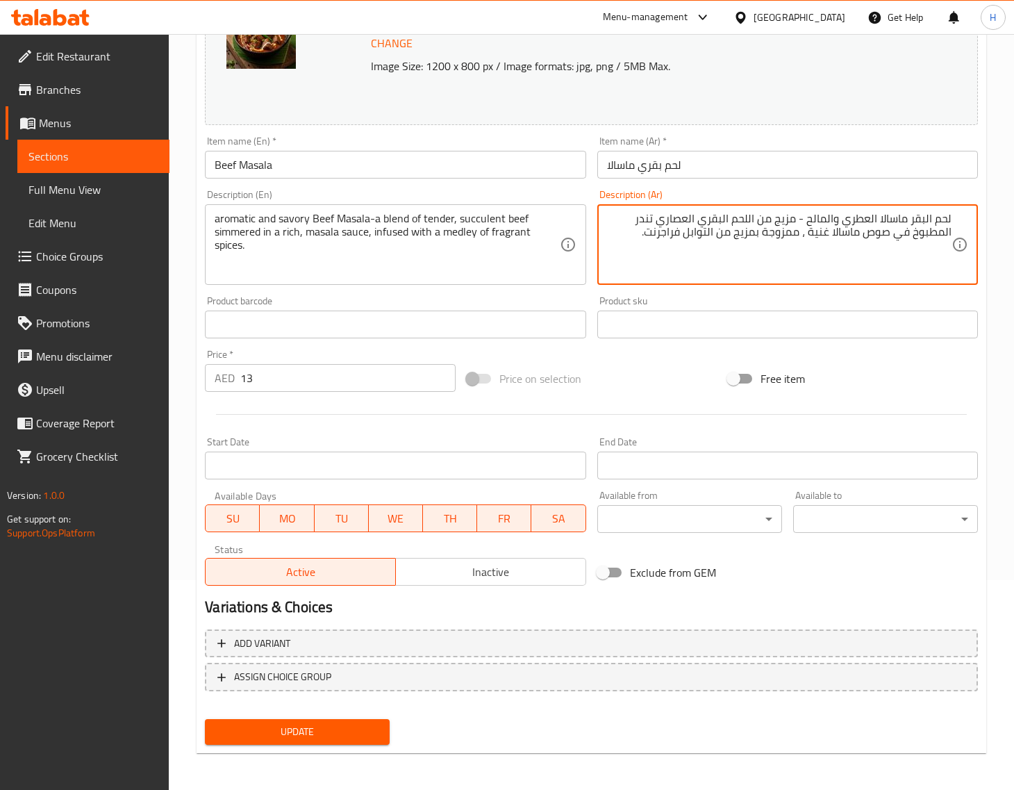
type textarea "لحم البقر ماسالا العطري والمالح - مزيج من اللحم البقري العصاري تندر المطبوخ في …"
click at [379, 723] on button "Update" at bounding box center [297, 732] width 185 height 26
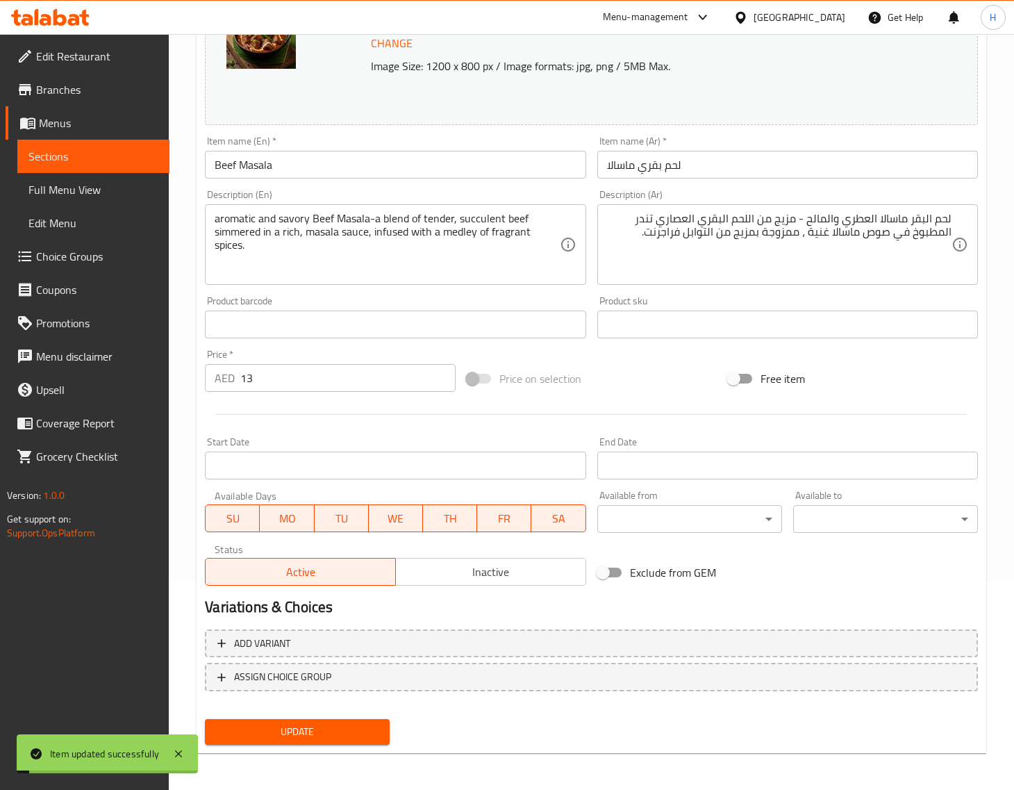
scroll to position [0, 0]
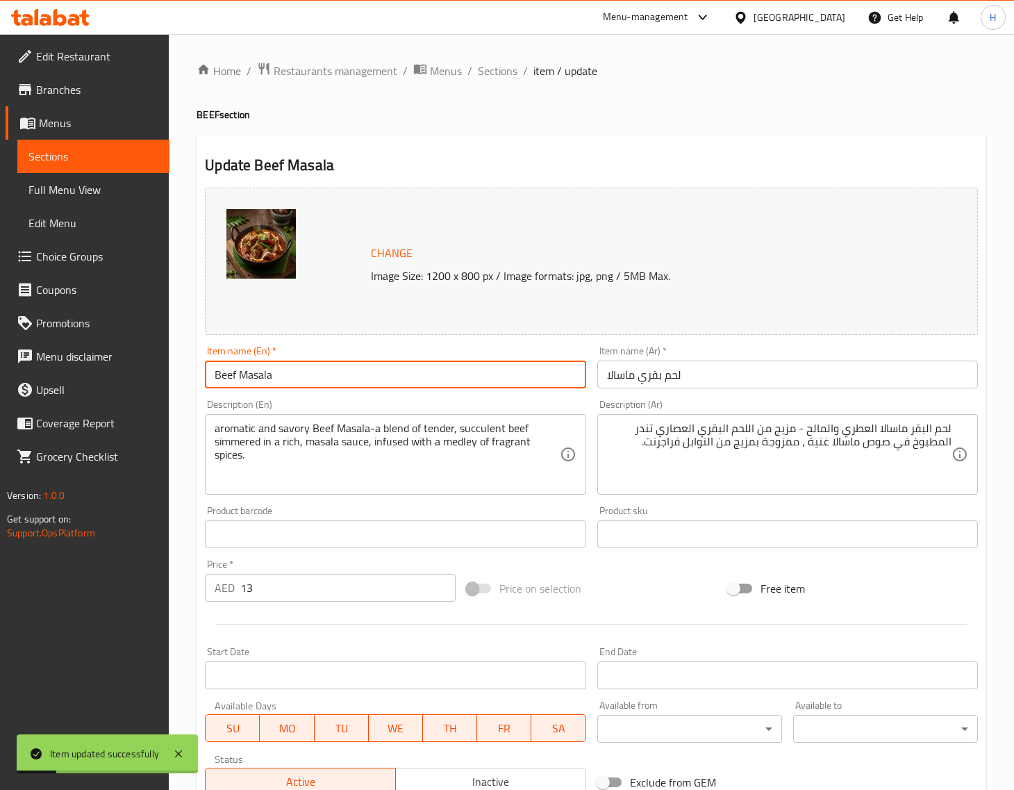
click at [283, 369] on input "Beef Masala" at bounding box center [395, 375] width 381 height 28
drag, startPoint x: 495, startPoint y: 74, endPoint x: 498, endPoint y: 8, distance: 66.1
click at [495, 74] on span "Sections" at bounding box center [498, 71] width 40 height 17
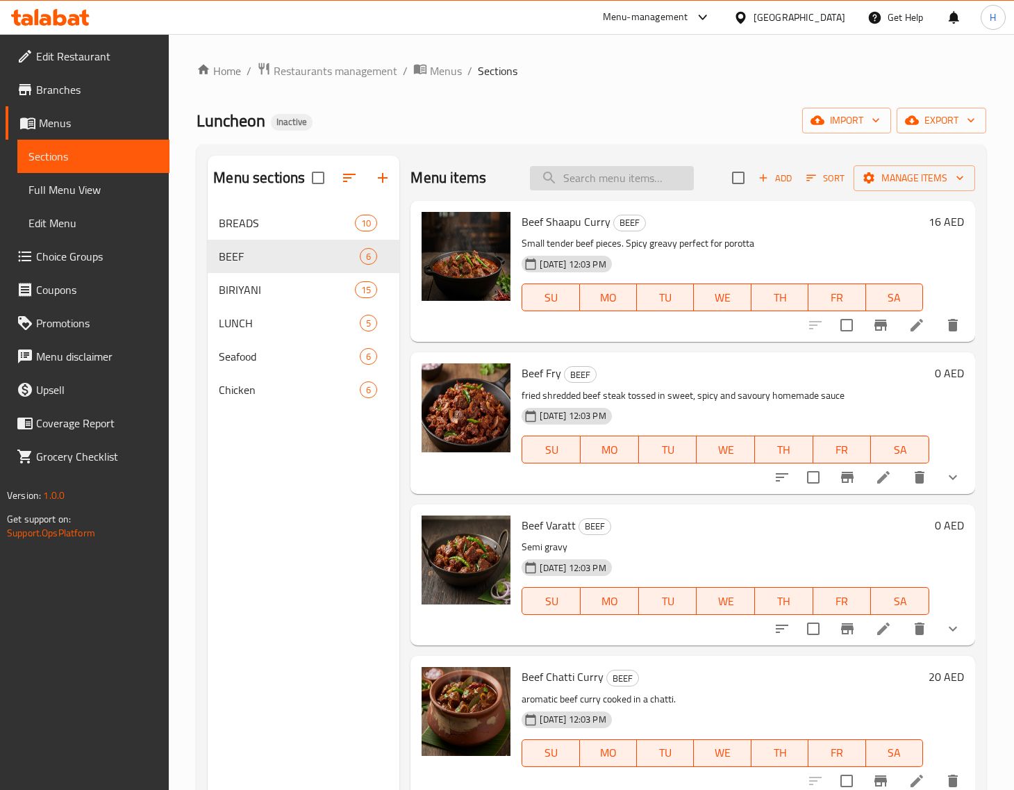
click at [616, 170] on input "search" at bounding box center [612, 178] width 164 height 24
paste input "Beef Masala"
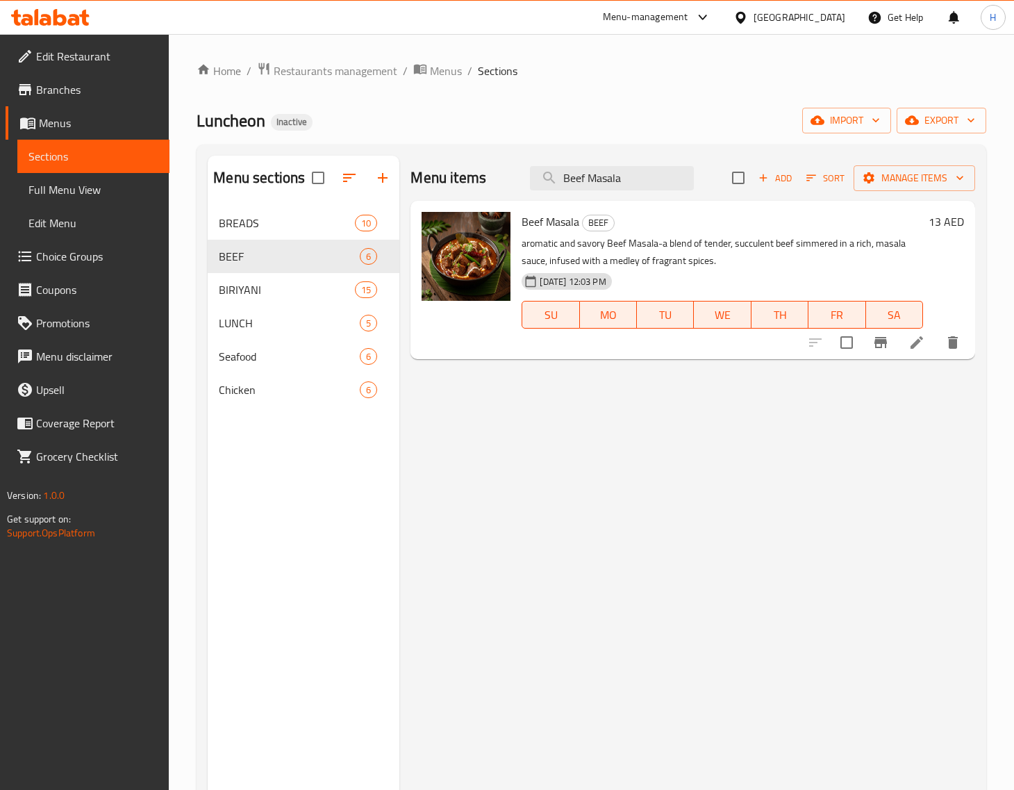
type input "Beef Masala"
click at [910, 338] on icon at bounding box center [917, 342] width 17 height 17
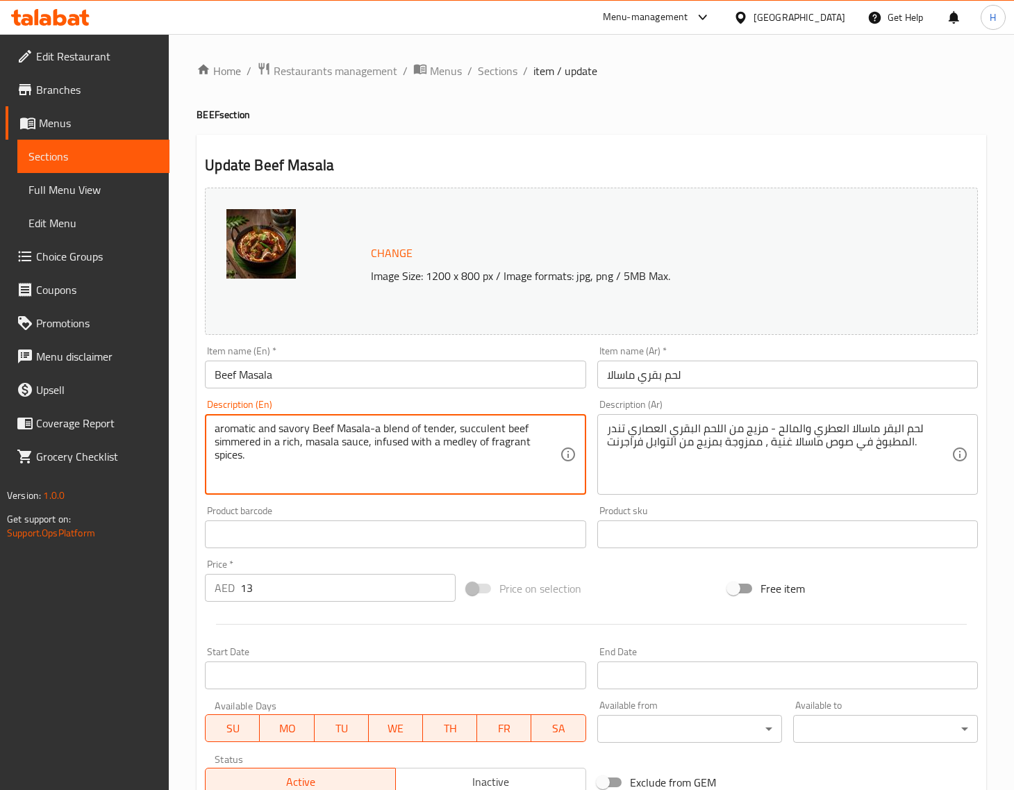
click at [254, 438] on textarea "aromatic and savory Beef Masala-a blend of tender, succulent beef simmered in a…" at bounding box center [387, 455] width 345 height 66
click at [248, 440] on textarea "aromatic and savory Beef Masala-a blend of tender, succulent beef simmered in a…" at bounding box center [387, 455] width 345 height 66
click at [243, 445] on textarea "aromatic and savory Beef Masala-a blend of tender, succulent beef simmered in a…" at bounding box center [387, 455] width 345 height 66
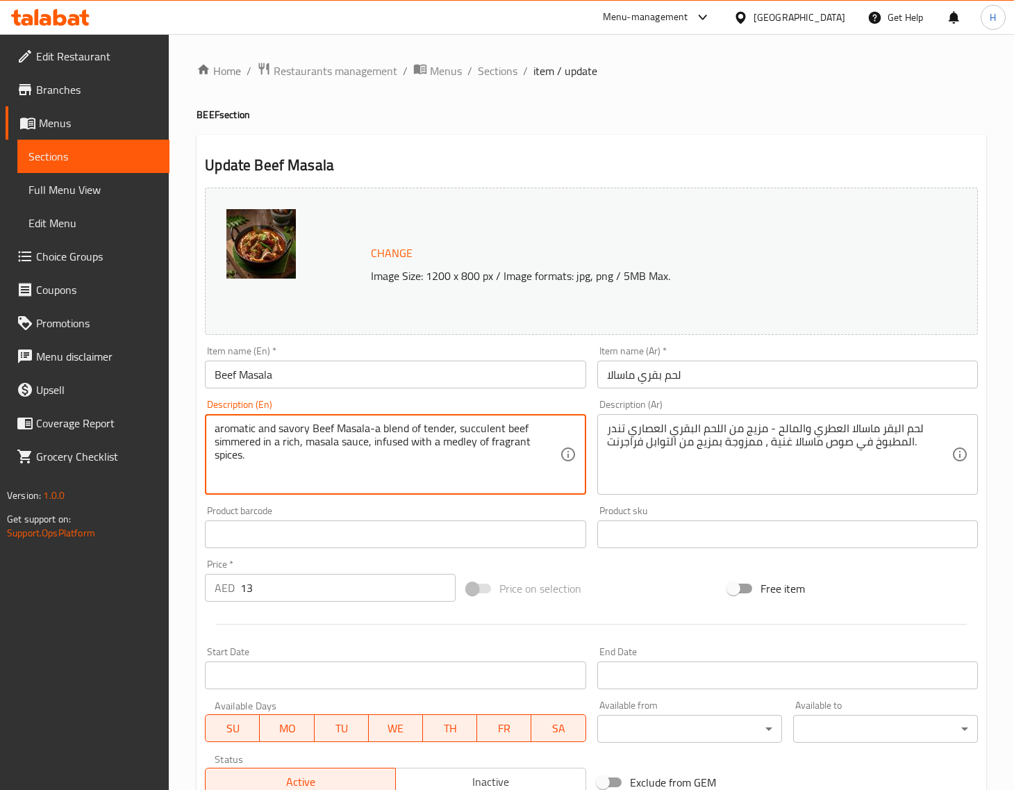
click at [243, 445] on textarea "aromatic and savory Beef Masala-a blend of tender, succulent beef simmered in a…" at bounding box center [387, 455] width 345 height 66
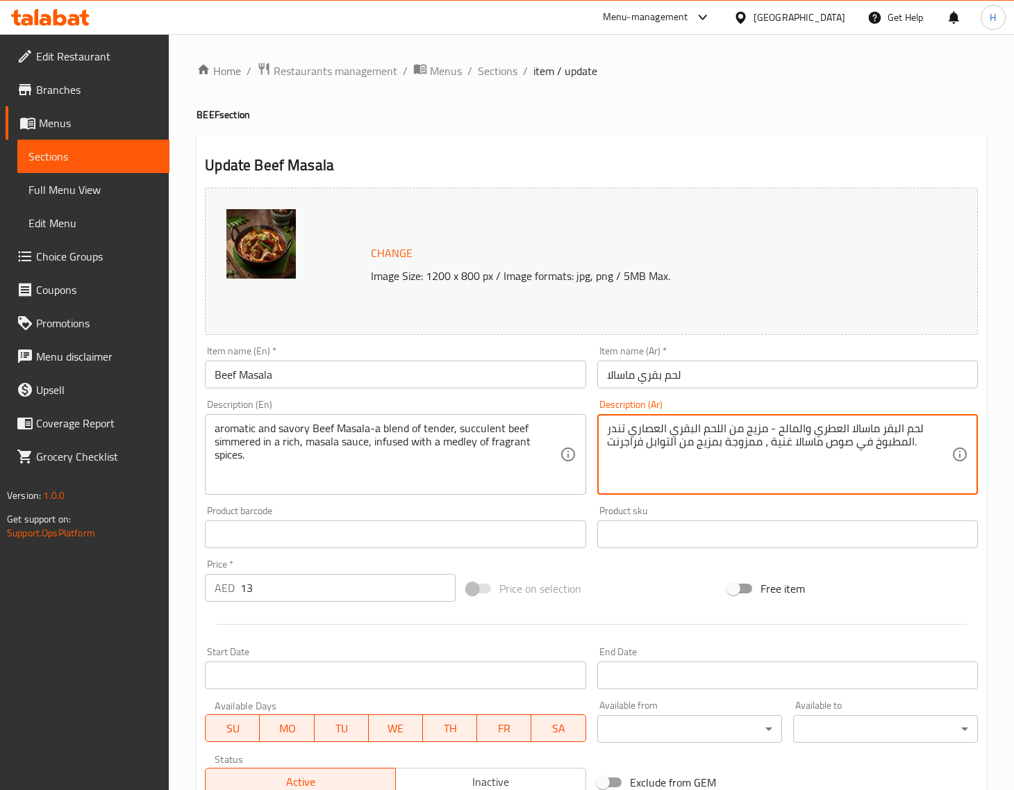
click at [900, 445] on textarea "لحم البقر ماسالا العطري والمالح - مزيج من اللحم البقري العصاري تندر المطبوخ في …" at bounding box center [779, 455] width 345 height 66
paste textarea "مطهو ببطء"
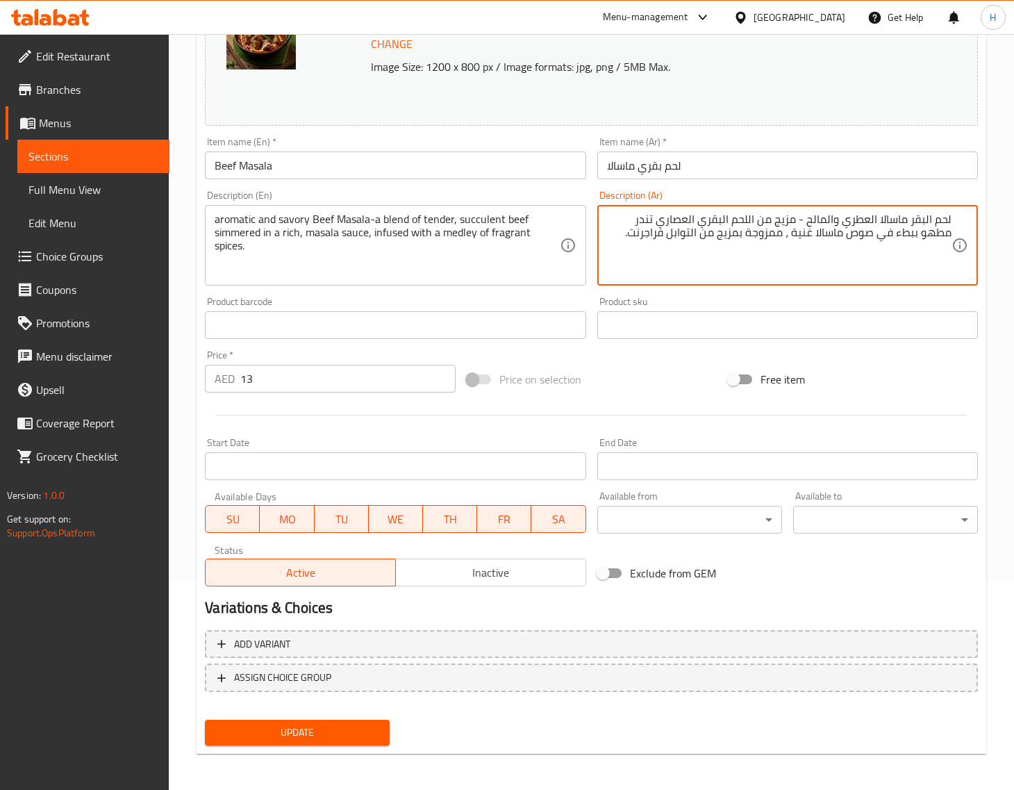
scroll to position [210, 0]
type textarea "لحم البقر ماسالا العطري والمالح - مزيج من اللحم البقري العصاري تندر مطهو ببطء ف…"
click at [379, 723] on button "Update" at bounding box center [297, 732] width 185 height 26
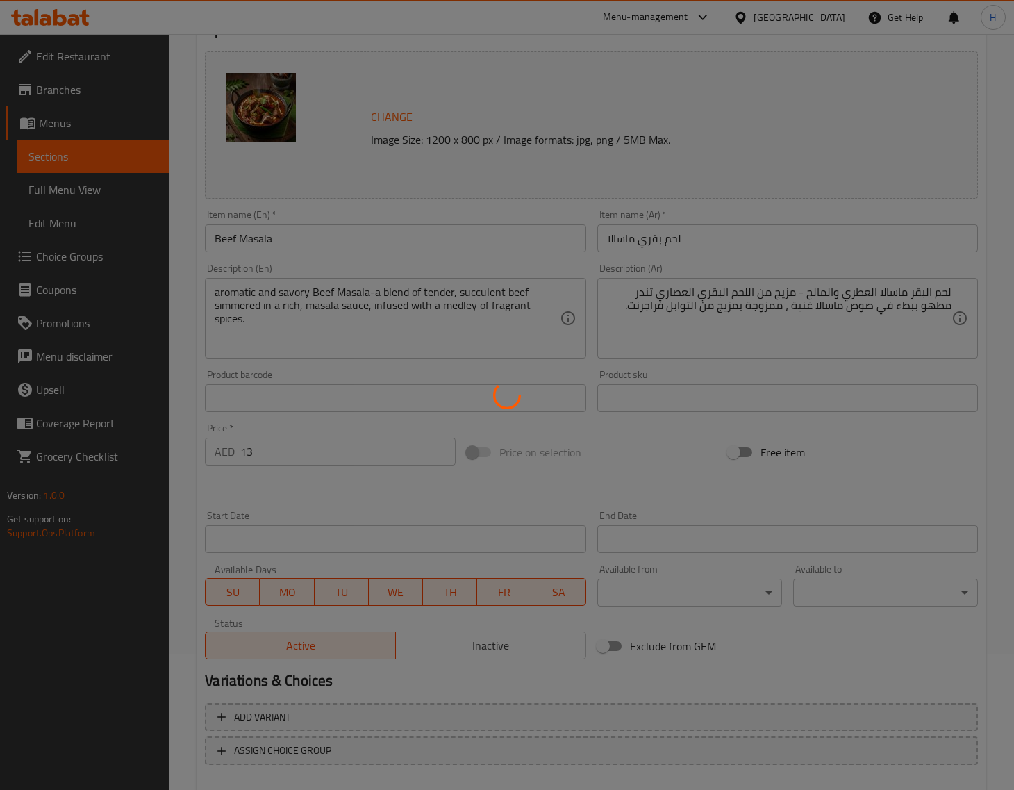
scroll to position [0, 0]
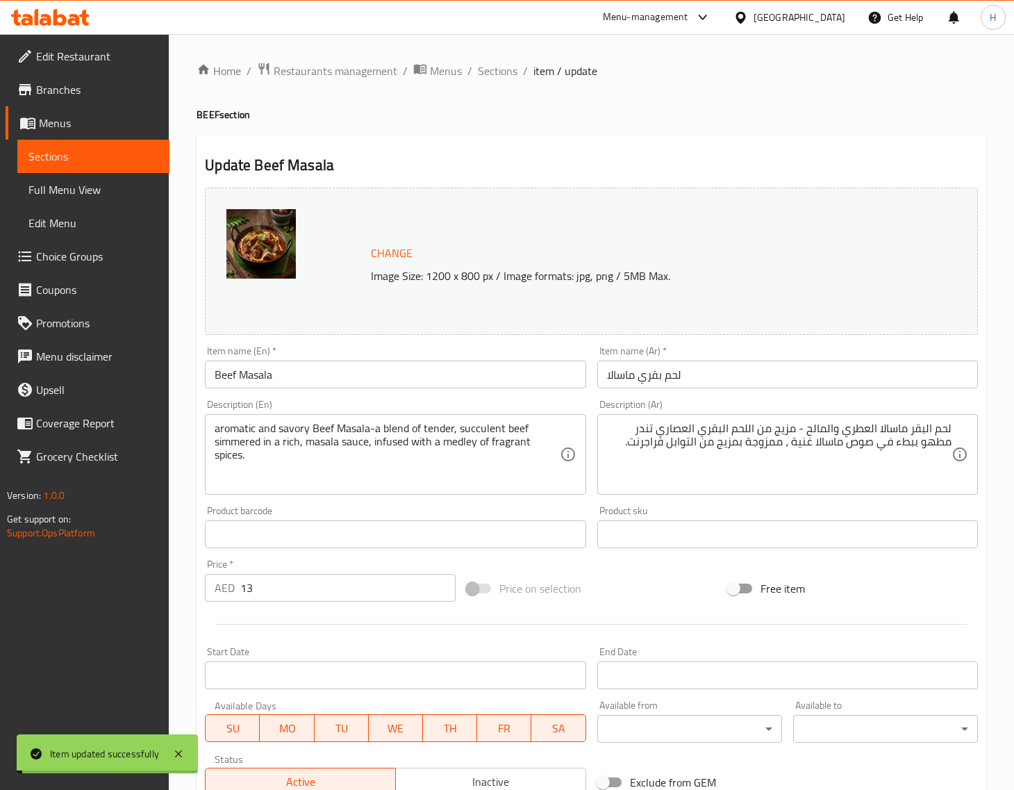
drag, startPoint x: 484, startPoint y: 75, endPoint x: 508, endPoint y: 4, distance: 74.7
click at [484, 75] on span "Sections" at bounding box center [498, 71] width 40 height 17
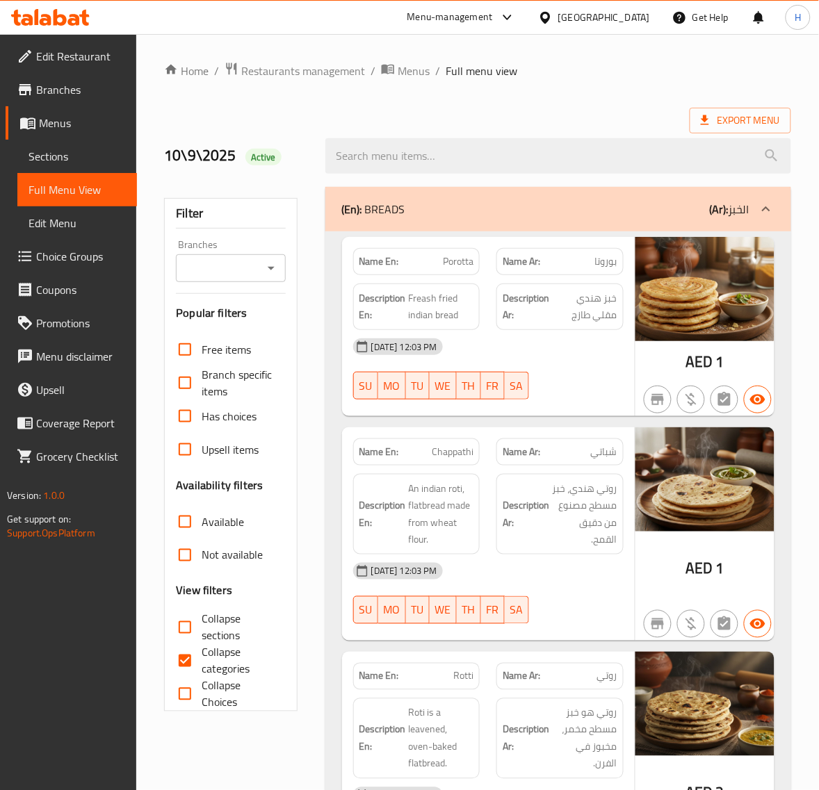
scroll to position [347, 0]
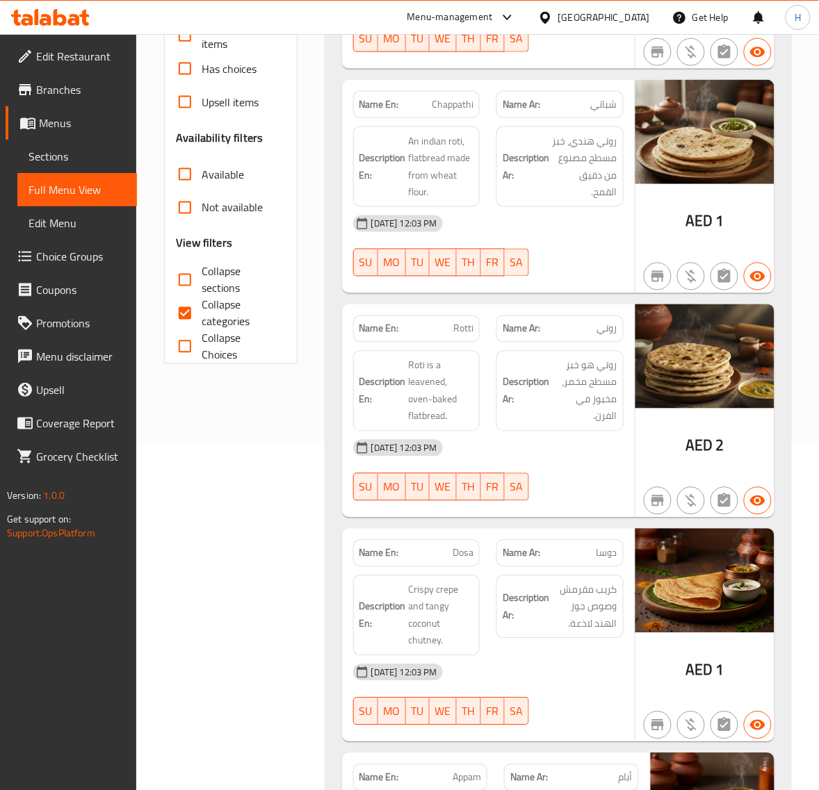
click at [209, 304] on span "Collapse categories" at bounding box center [238, 313] width 72 height 33
click at [202, 304] on input "Collapse categories" at bounding box center [184, 313] width 33 height 33
checkbox input "false"
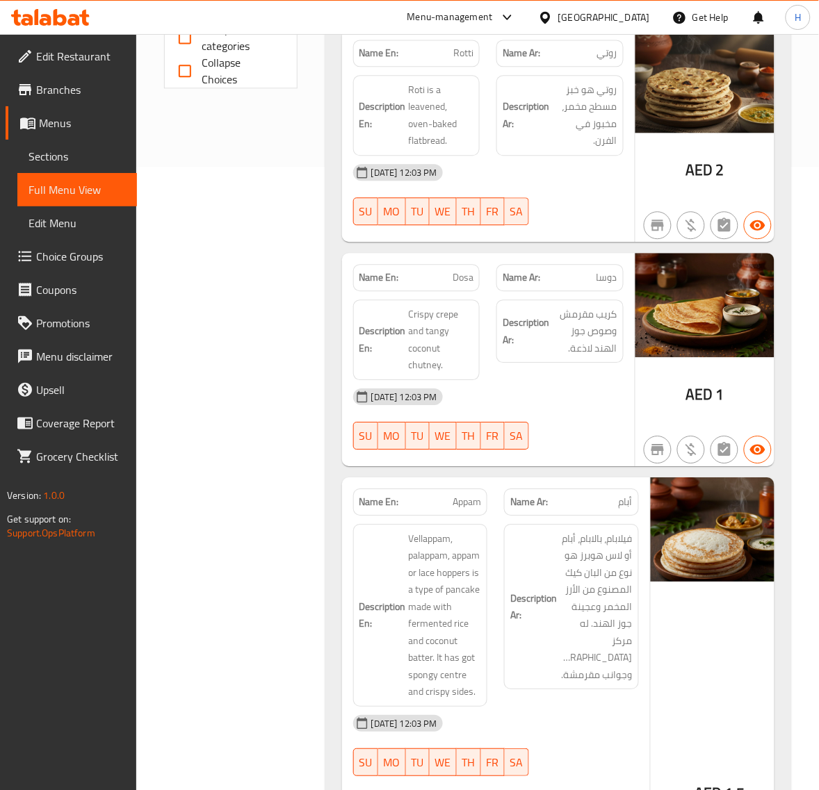
scroll to position [695, 0]
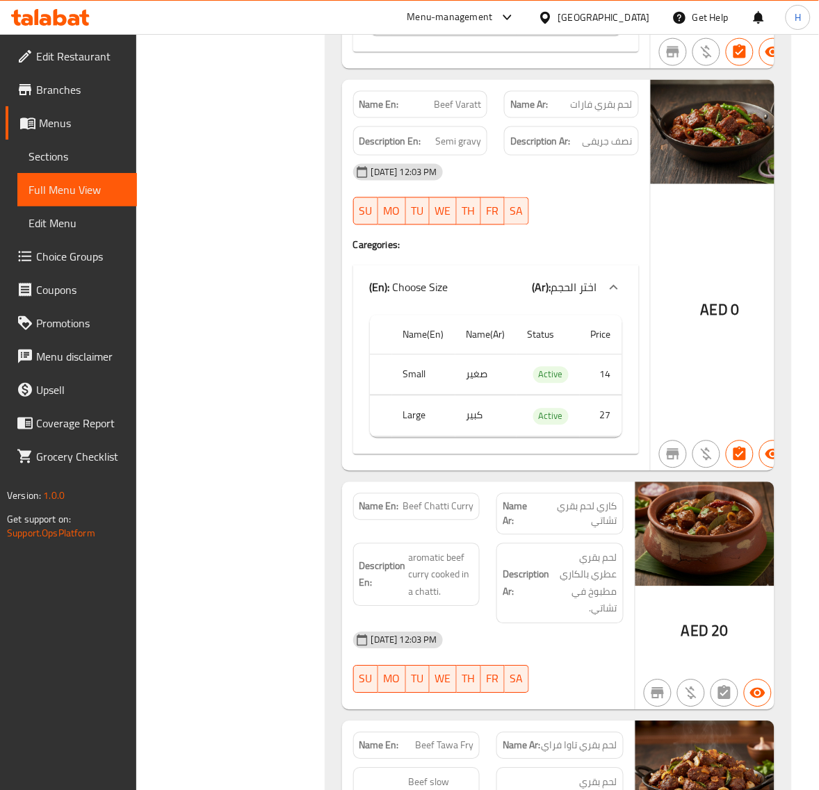
scroll to position [3657, 0]
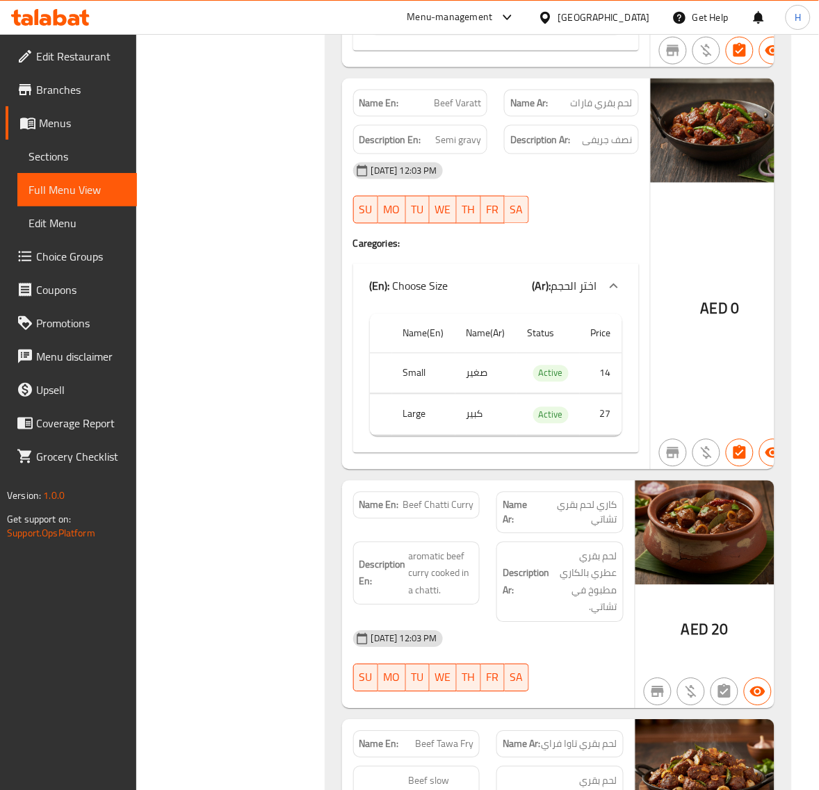
click at [463, 110] on span "Beef Varatt" at bounding box center [457, 103] width 47 height 15
click at [449, 149] on span "Semi gravy" at bounding box center [458, 139] width 46 height 17
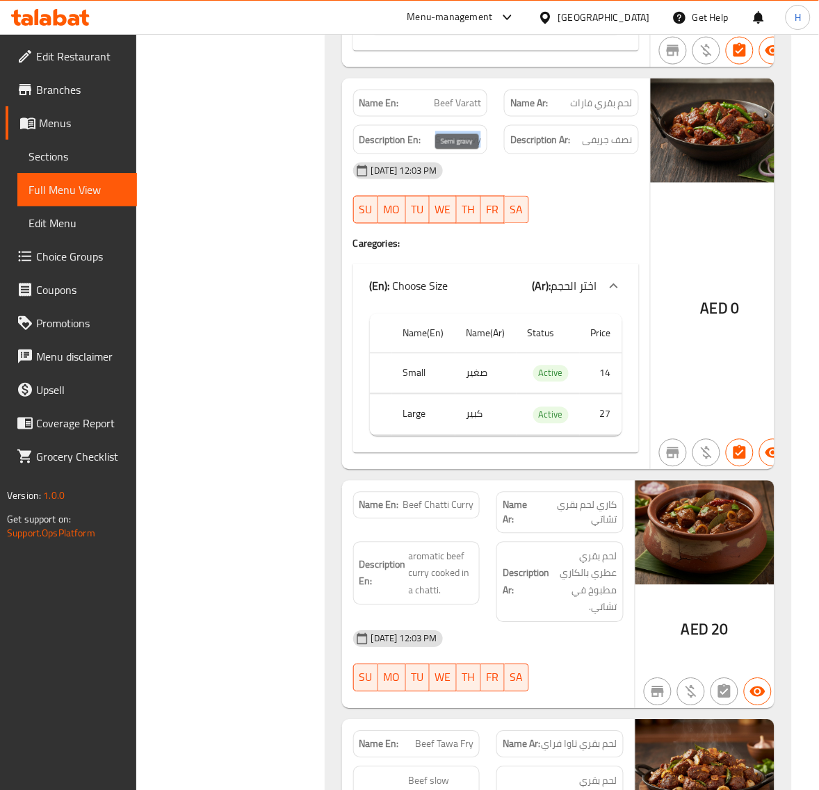
click at [449, 149] on span "Semi gravy" at bounding box center [458, 139] width 46 height 17
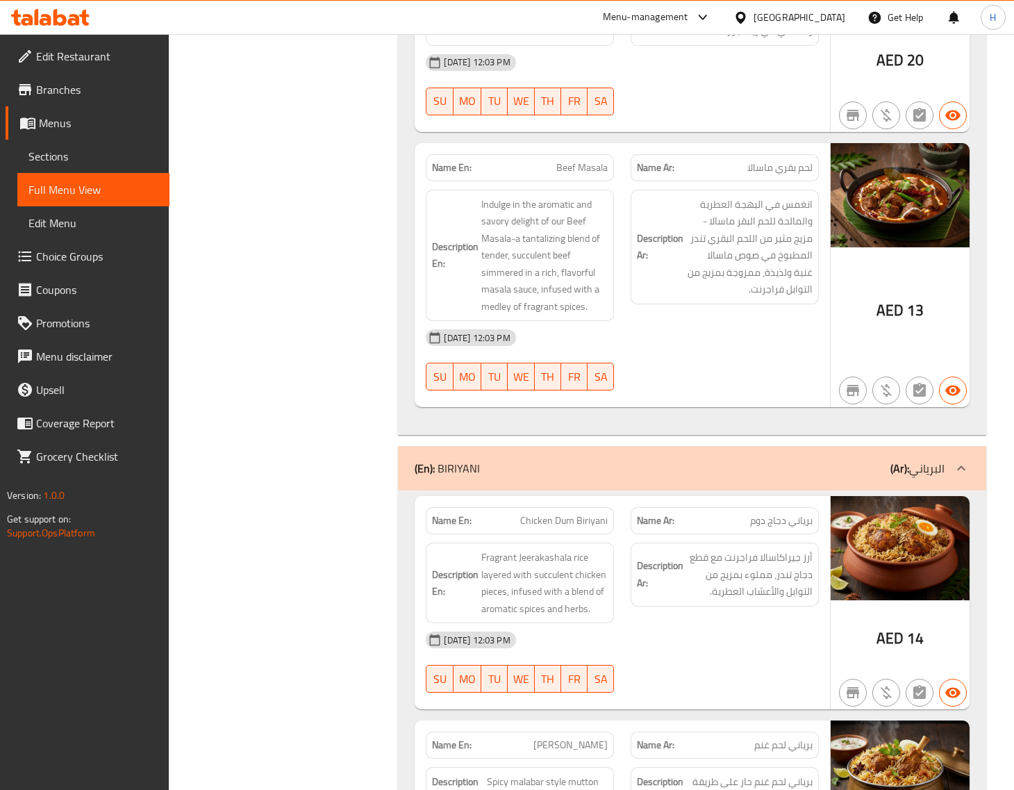
scroll to position [3888, 0]
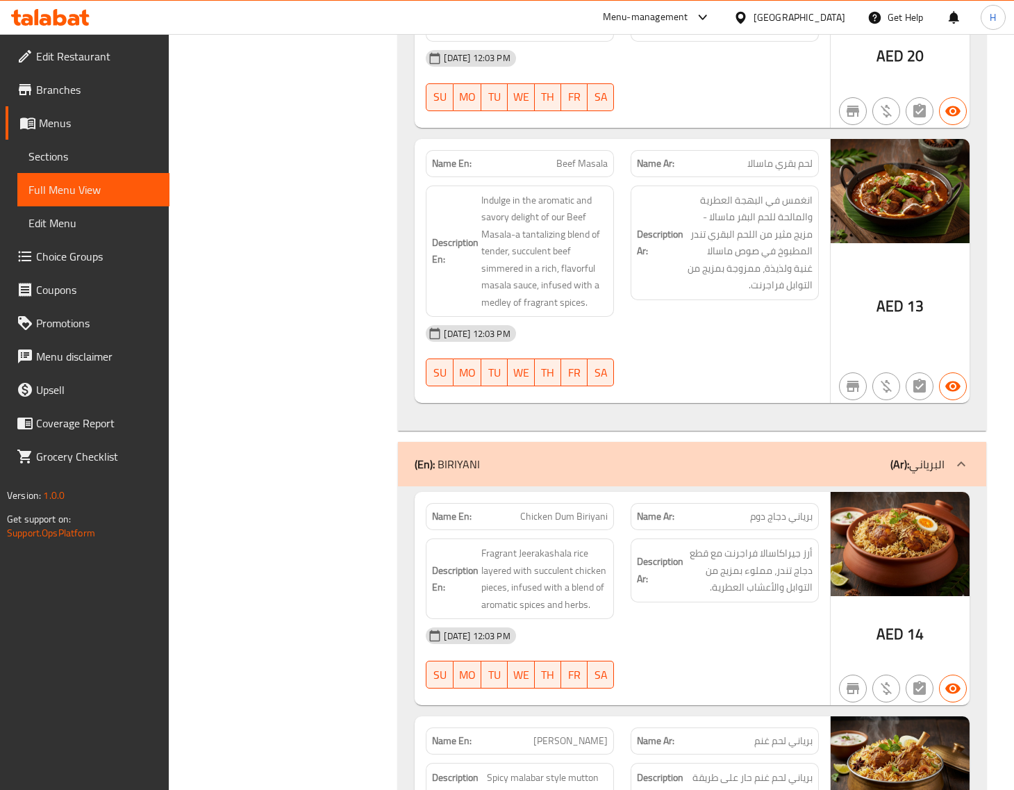
click at [580, 164] on span "Beef Masala" at bounding box center [582, 163] width 51 height 15
copy span "Beef Masala"
click at [579, 157] on span "Beef Masala" at bounding box center [582, 163] width 51 height 15
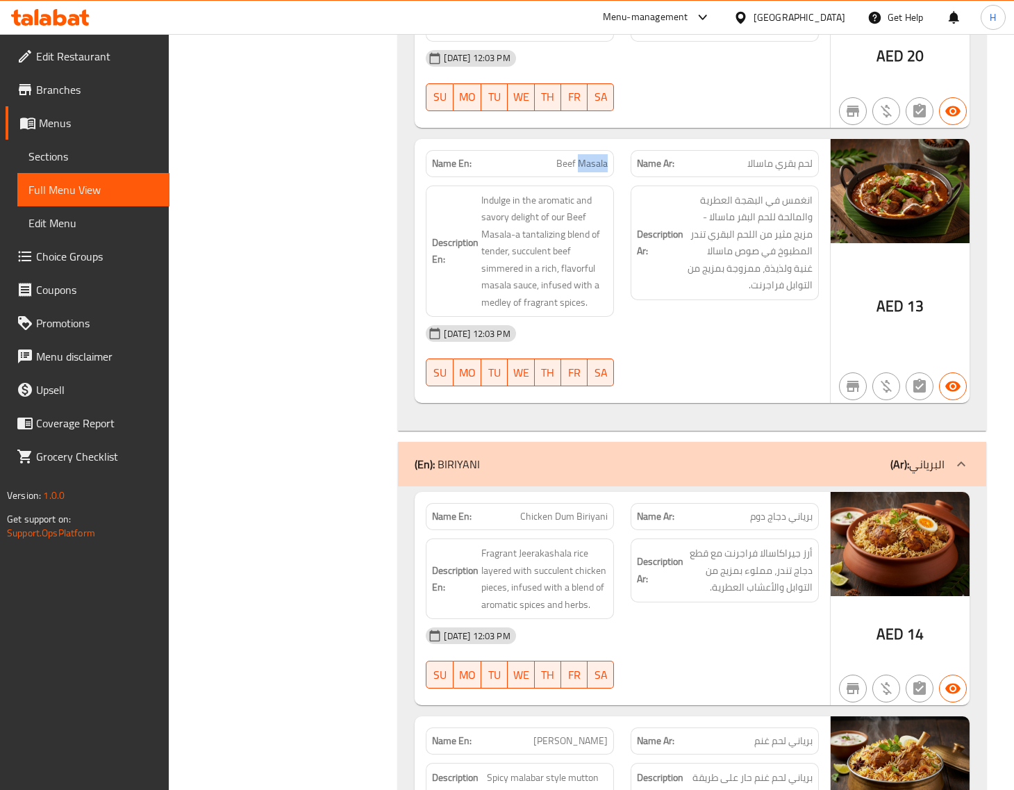
click at [579, 157] on span "Beef Masala" at bounding box center [582, 163] width 51 height 15
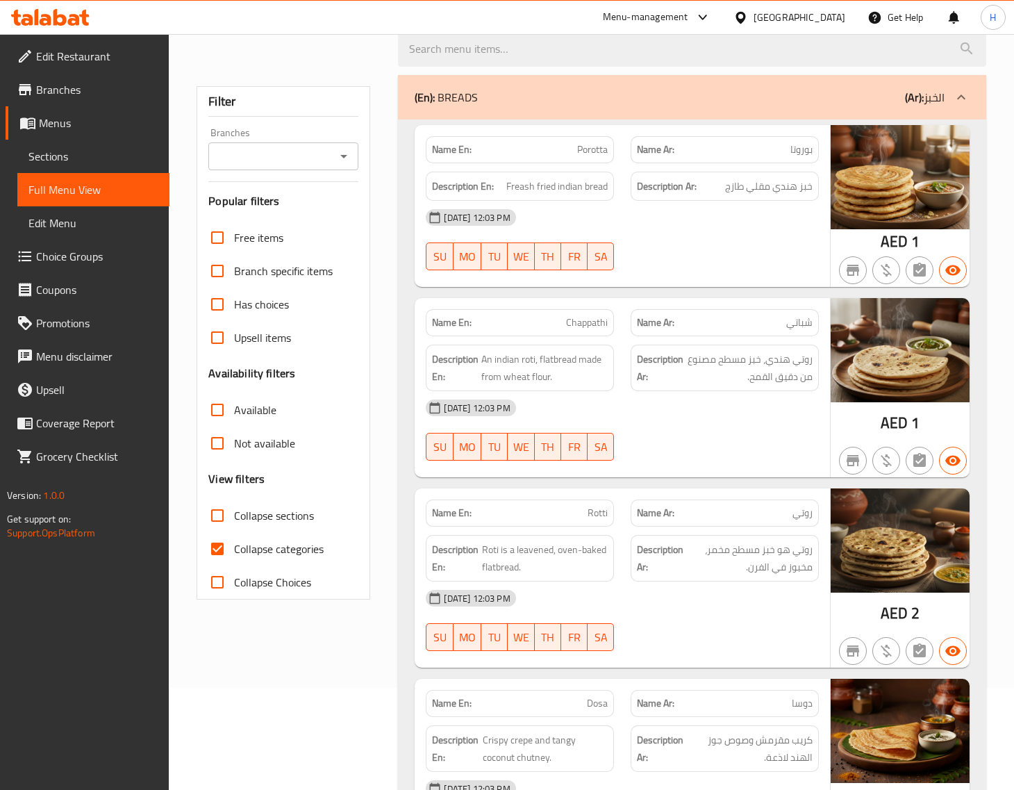
scroll to position [231, 0]
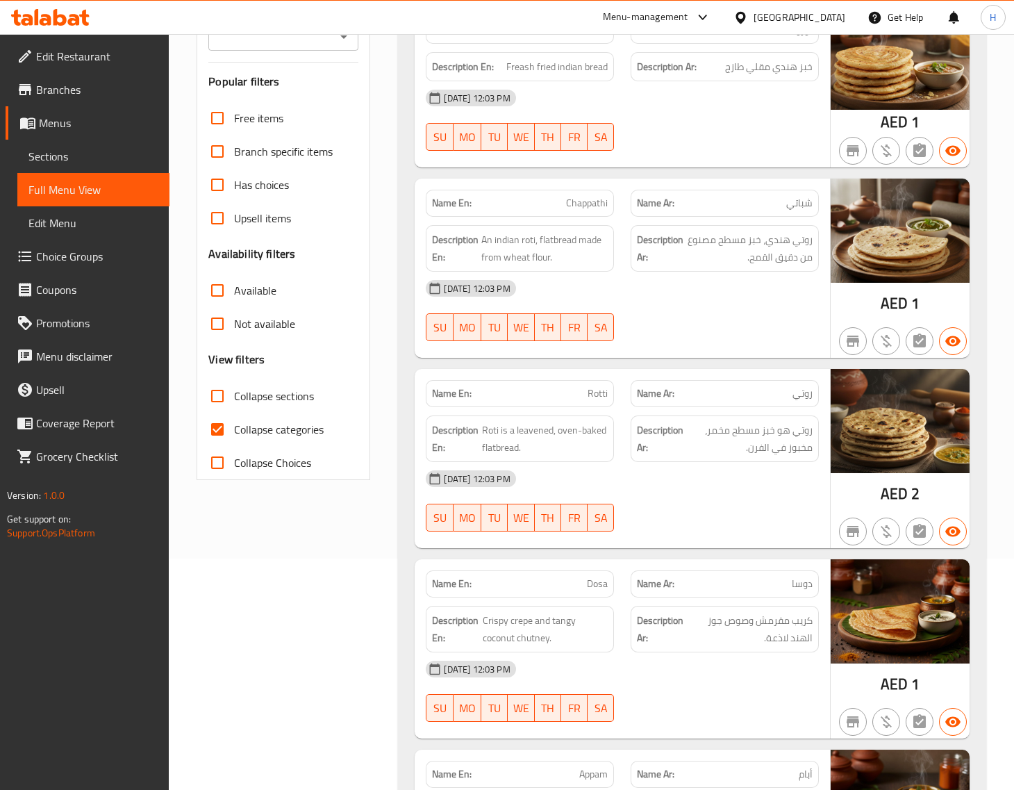
click at [294, 431] on span "Collapse categories" at bounding box center [279, 429] width 90 height 17
click at [234, 431] on input "Collapse categories" at bounding box center [217, 429] width 33 height 33
checkbox input "false"
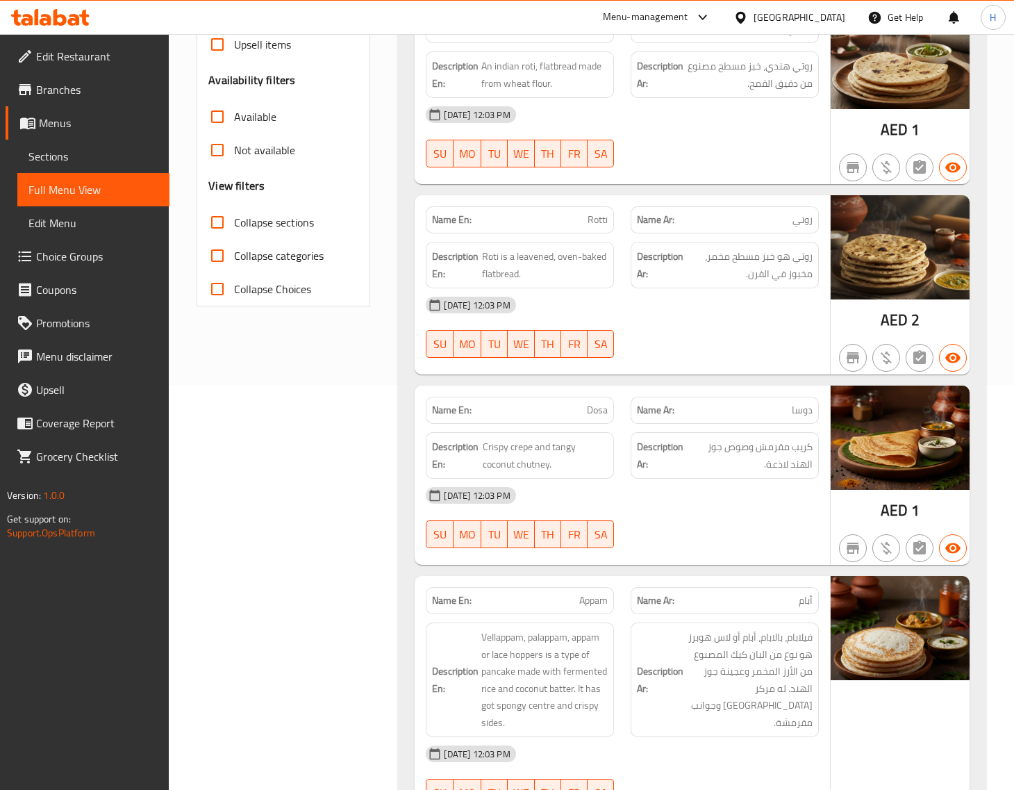
scroll to position [3653, 0]
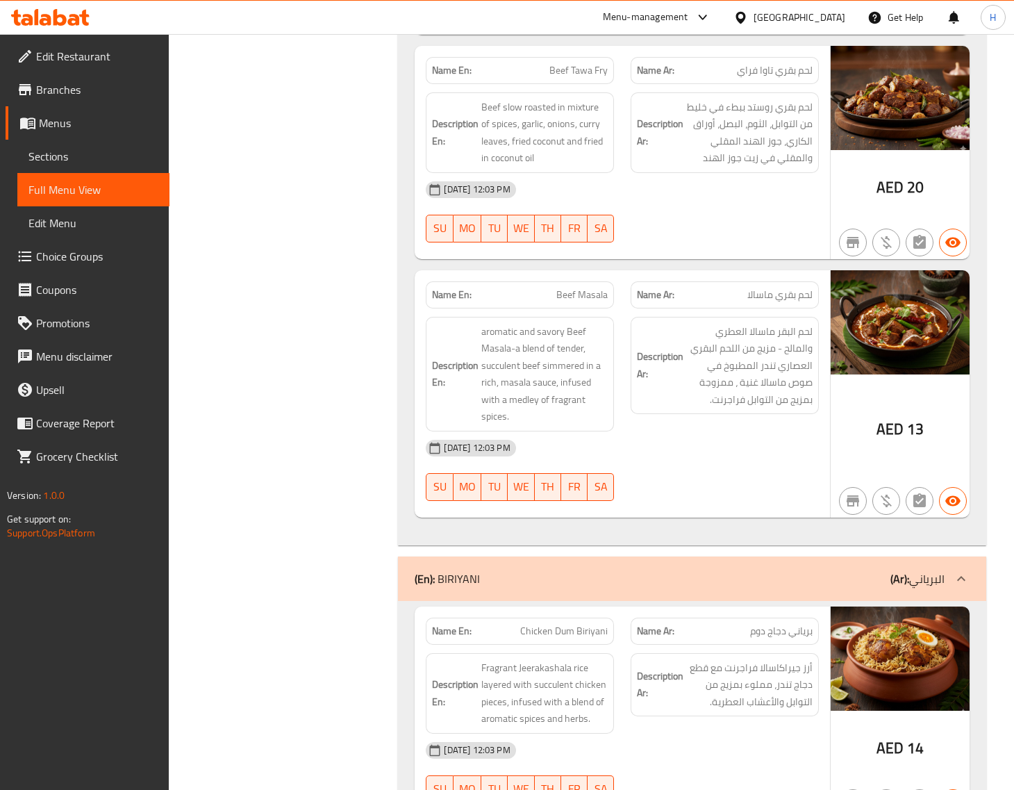
scroll to position [3768, 0]
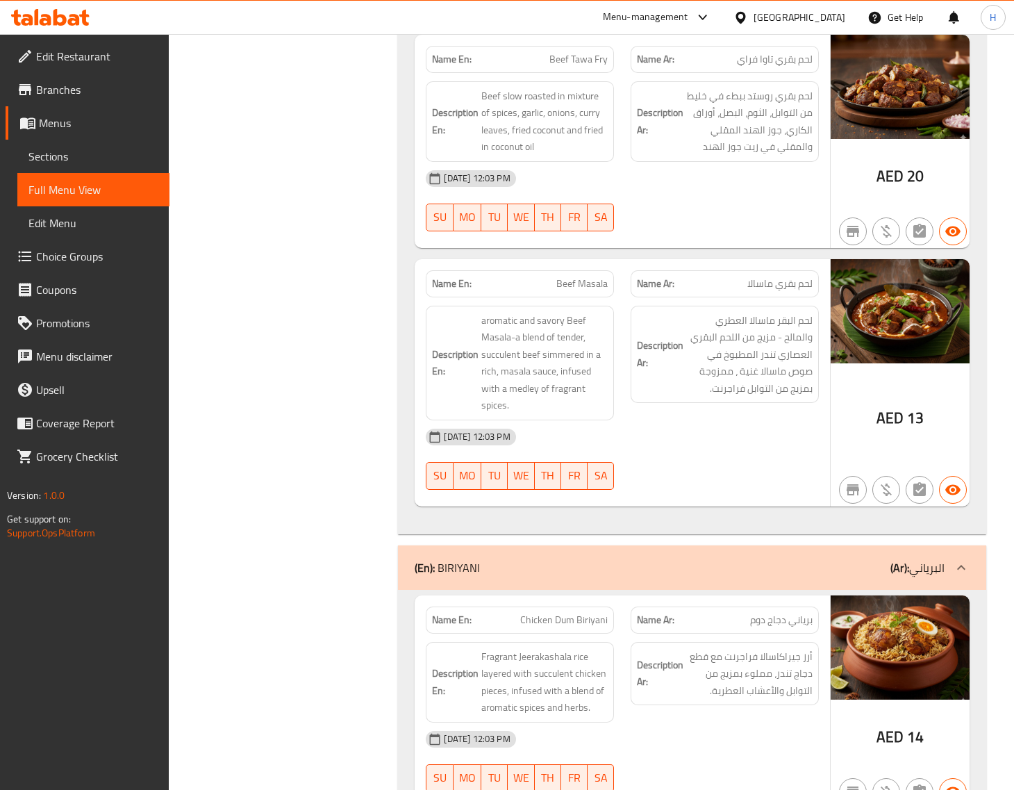
click at [565, 279] on span "Beef Masala" at bounding box center [582, 284] width 51 height 15
copy span "Beef Masala"
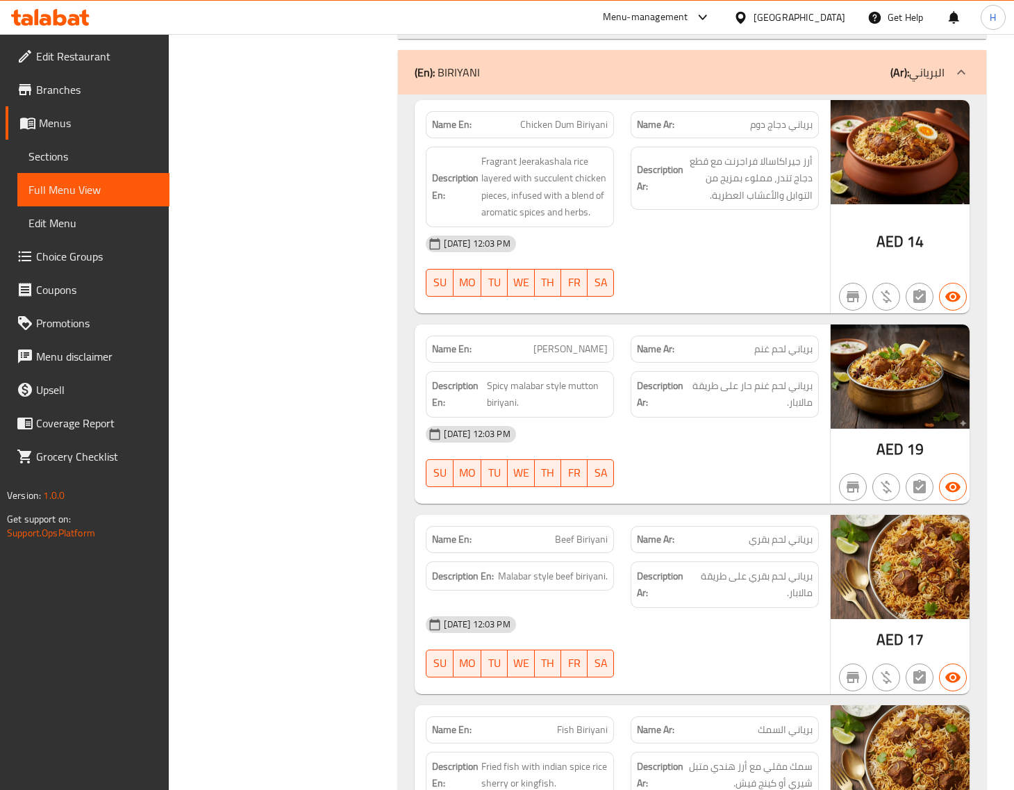
scroll to position [4289, 0]
